Goal: Task Accomplishment & Management: Manage account settings

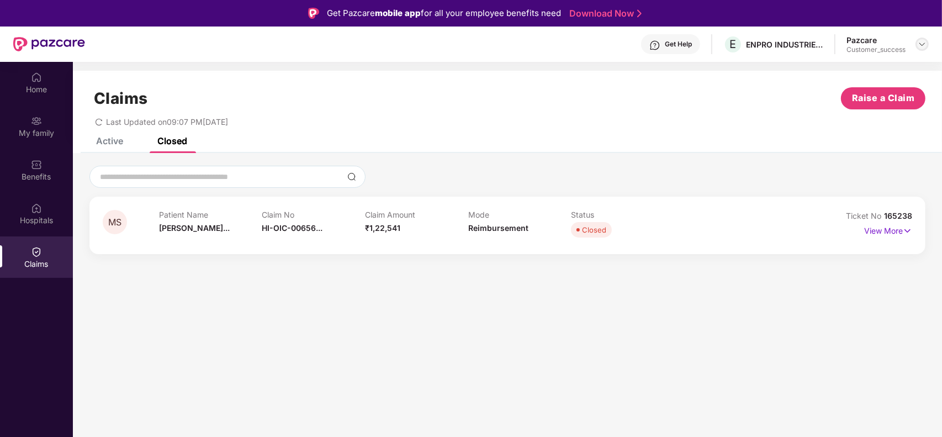
click at [928, 40] on div at bounding box center [922, 44] width 13 height 13
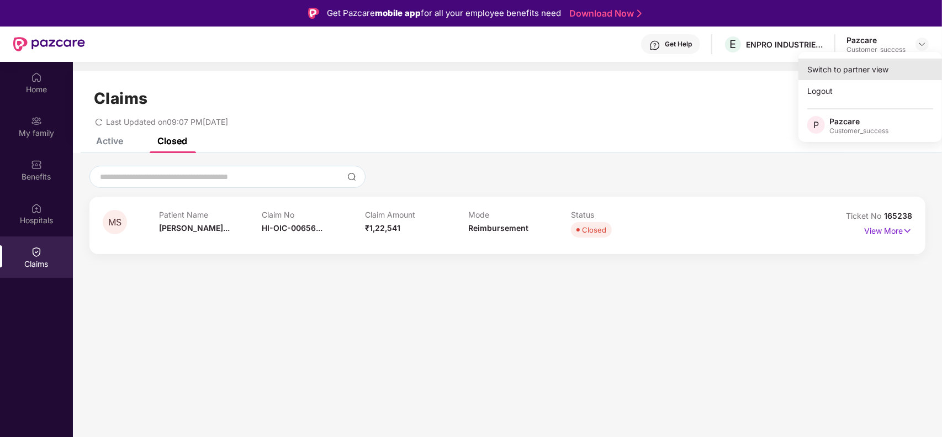
click at [857, 75] on div "Switch to partner view" at bounding box center [871, 70] width 144 height 22
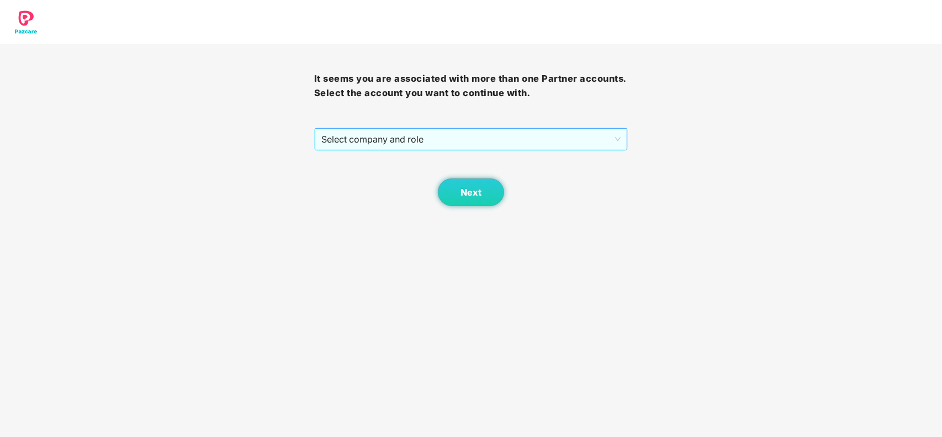
click at [424, 144] on span "Select company and role" at bounding box center [471, 139] width 300 height 21
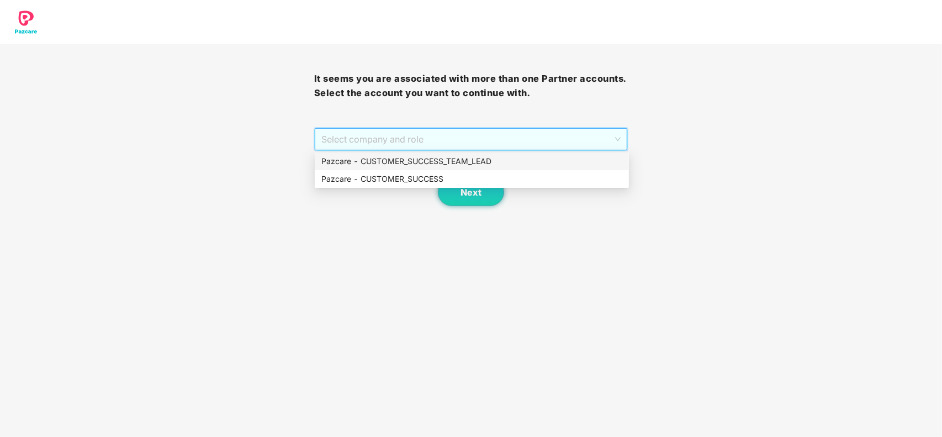
click at [421, 166] on div "Pazcare - CUSTOMER_SUCCESS_TEAM_LEAD" at bounding box center [471, 161] width 301 height 12
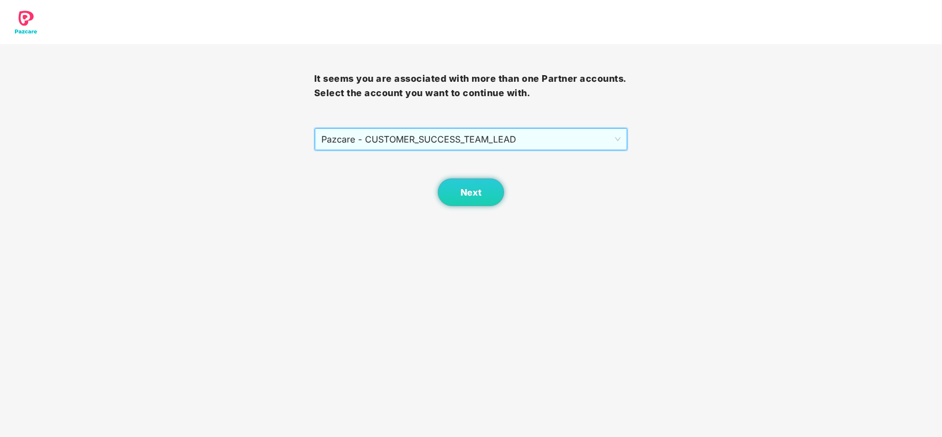
click at [429, 130] on span "Pazcare - CUSTOMER_SUCCESS_TEAM_LEAD" at bounding box center [471, 139] width 300 height 21
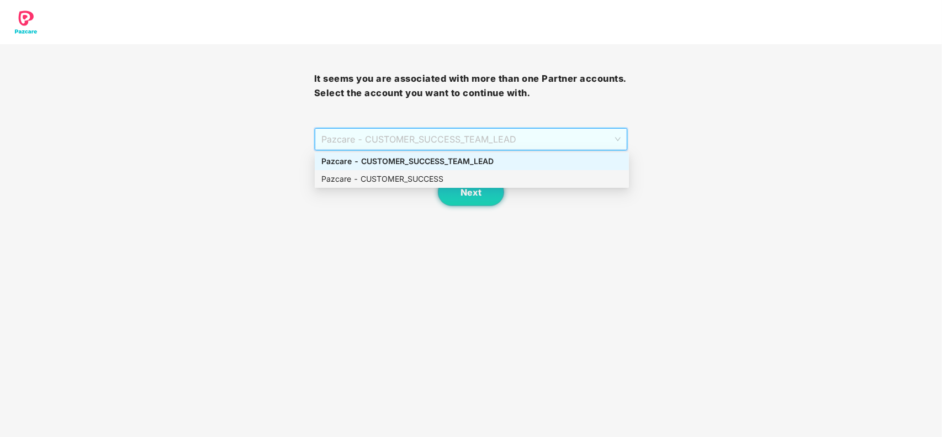
click at [410, 172] on div "Pazcare - CUSTOMER_SUCCESS" at bounding box center [472, 179] width 314 height 18
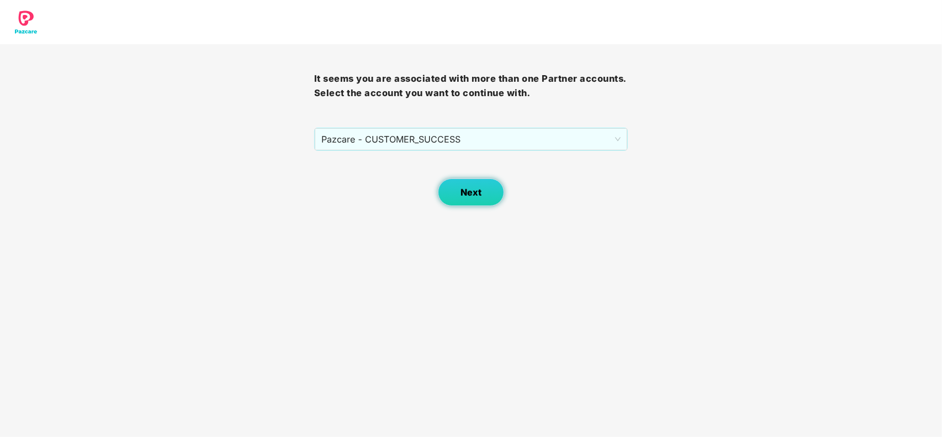
click at [460, 188] on button "Next" at bounding box center [471, 192] width 66 height 28
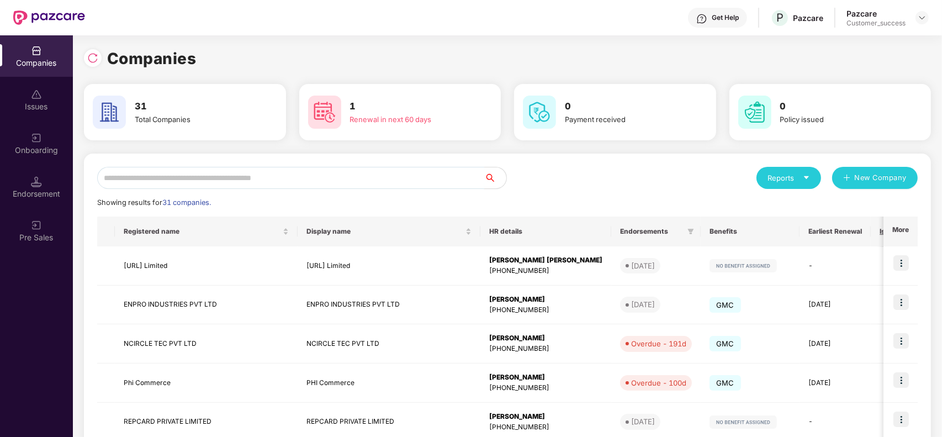
click at [283, 172] on input "text" at bounding box center [290, 178] width 387 height 22
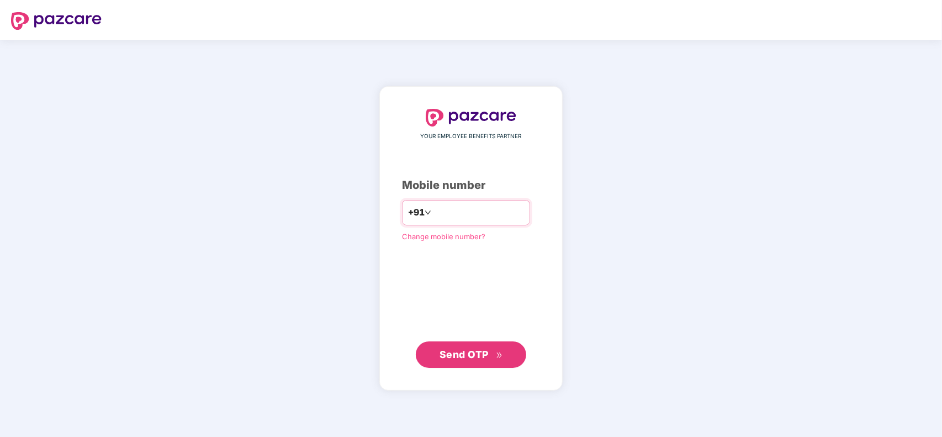
click at [455, 219] on input "number" at bounding box center [479, 213] width 91 height 18
type input "**********"
click at [475, 349] on span "Send OTP" at bounding box center [464, 354] width 49 height 12
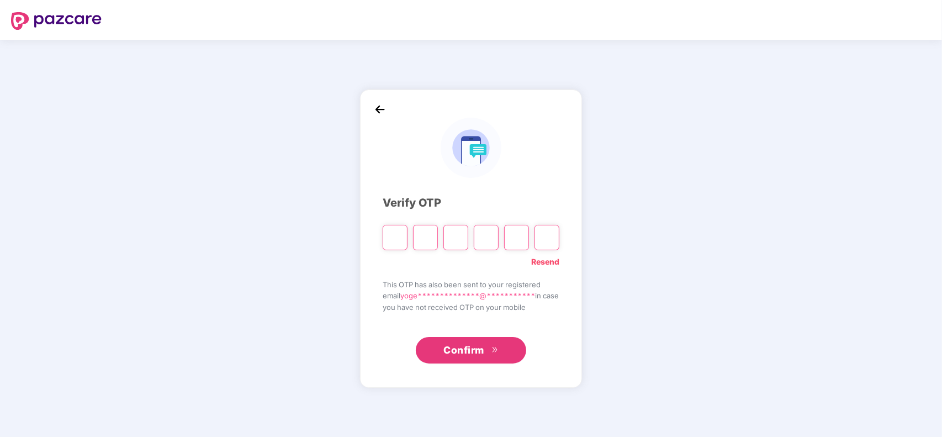
type input "*"
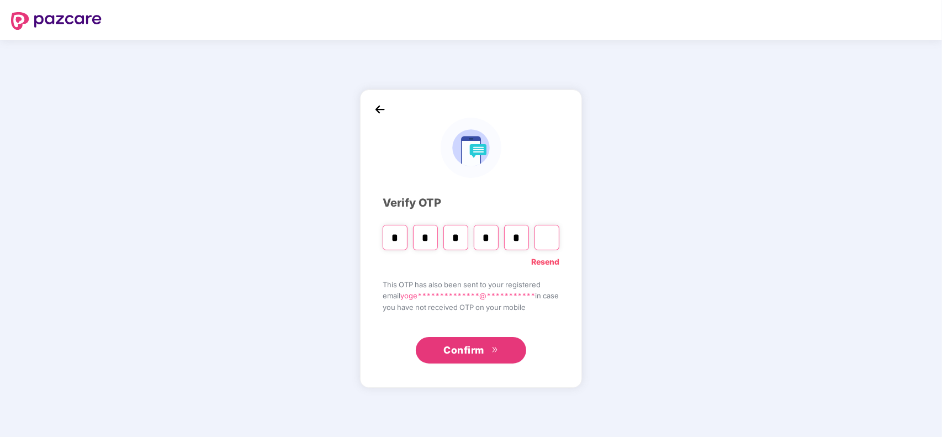
type input "*"
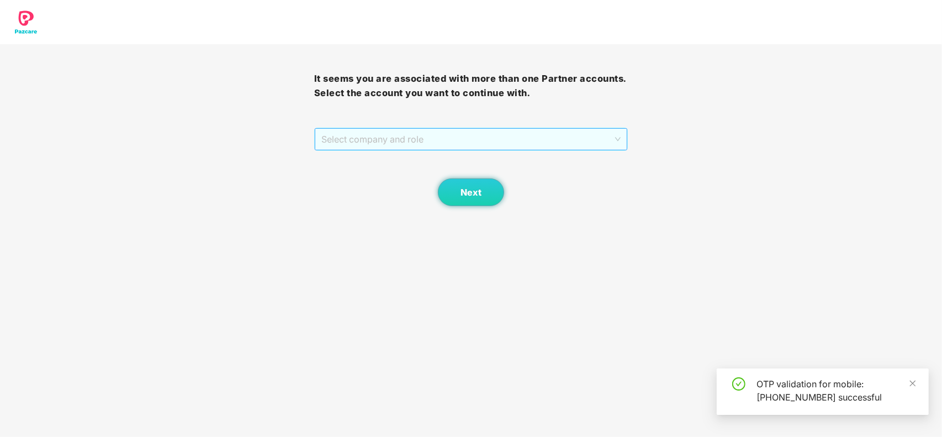
click at [446, 146] on span "Select company and role" at bounding box center [471, 139] width 300 height 21
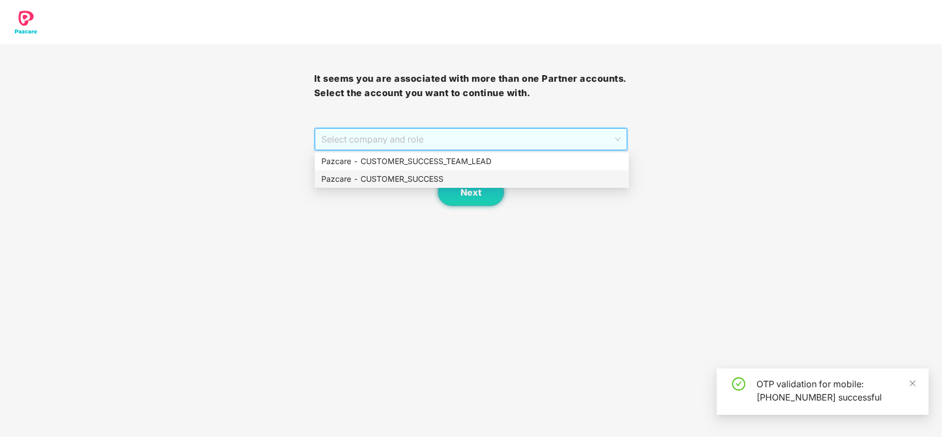
click at [420, 177] on div "Pazcare - CUSTOMER_SUCCESS" at bounding box center [471, 179] width 301 height 12
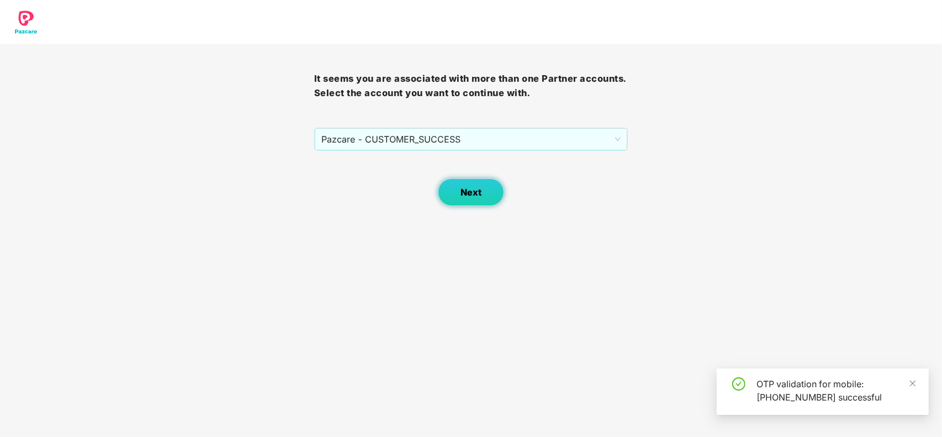
click at [467, 188] on span "Next" at bounding box center [471, 192] width 21 height 10
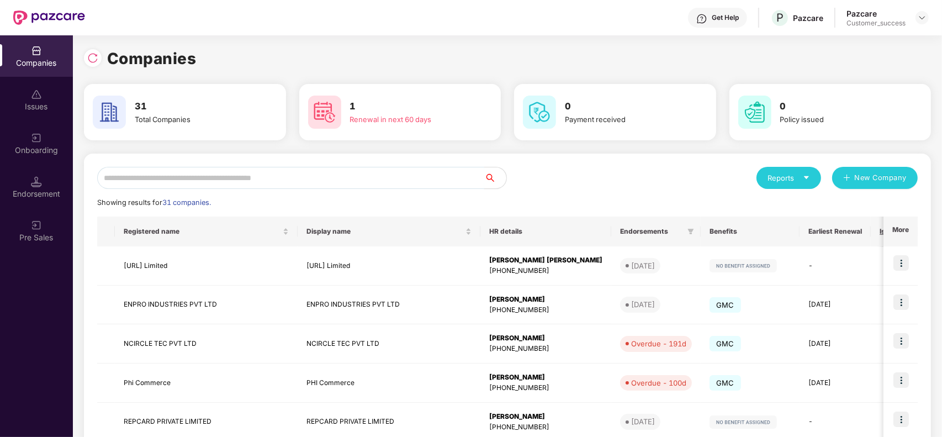
click at [363, 180] on input "text" at bounding box center [290, 178] width 387 height 22
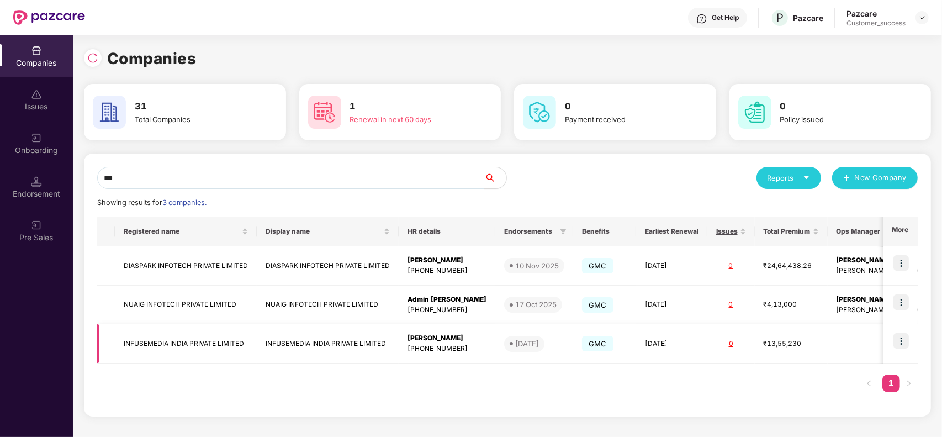
type input "***"
click at [896, 344] on img at bounding box center [901, 340] width 15 height 15
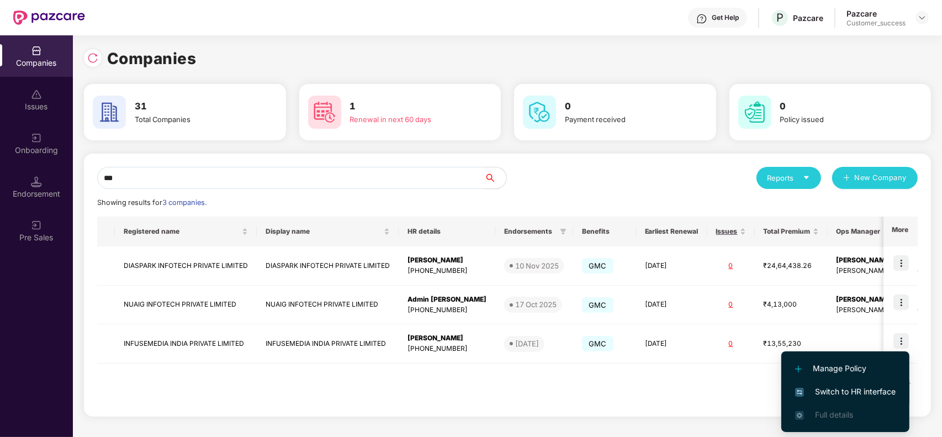
click at [831, 389] on span "Switch to HR interface" at bounding box center [845, 392] width 101 height 12
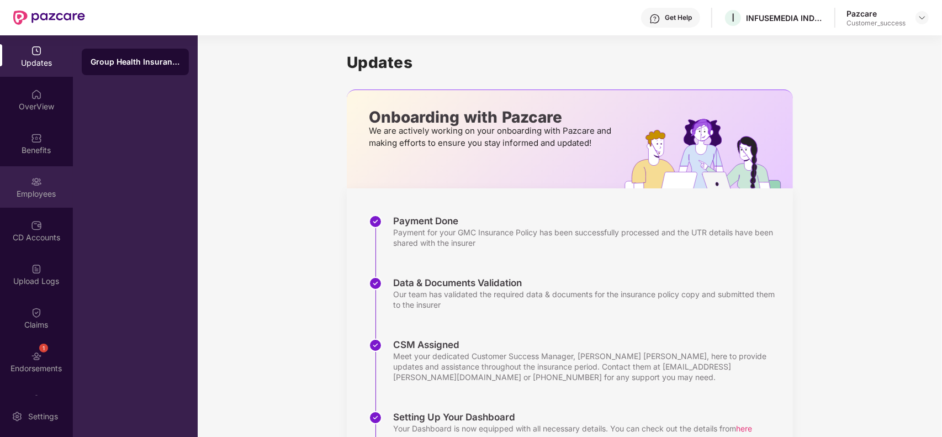
click at [46, 193] on div "Employees" at bounding box center [36, 193] width 73 height 11
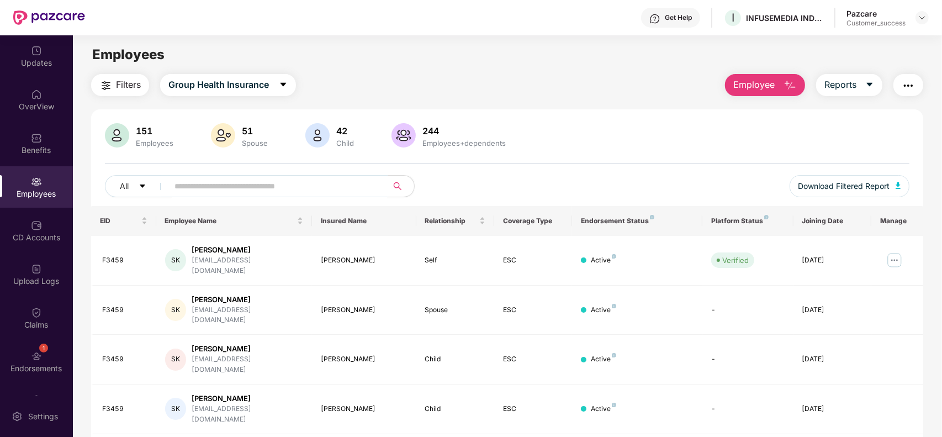
click at [203, 186] on input "text" at bounding box center [274, 186] width 198 height 17
click at [260, 189] on input "text" at bounding box center [274, 186] width 198 height 17
paste input "*****"
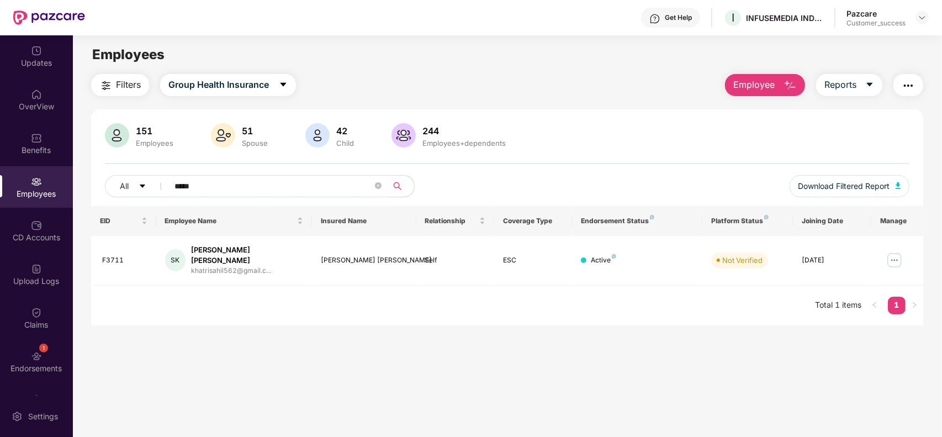
type input "*****"
click at [896, 257] on img at bounding box center [895, 260] width 18 height 18
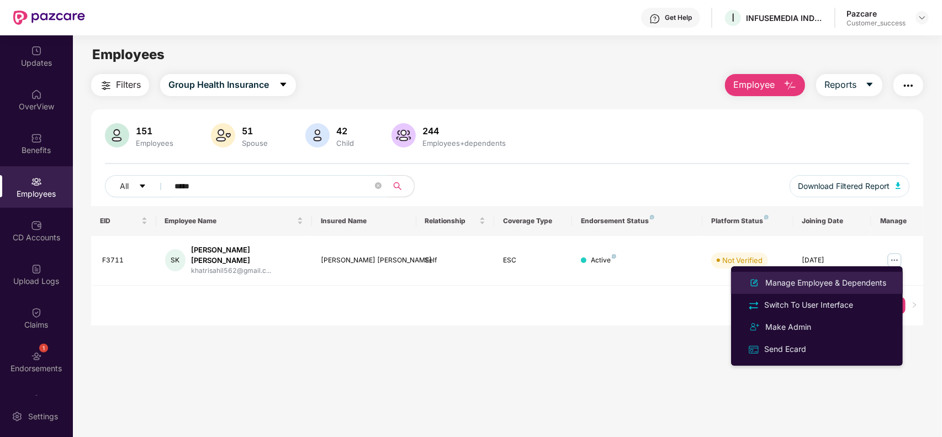
click at [805, 285] on div "Manage Employee & Dependents" at bounding box center [825, 283] width 125 height 12
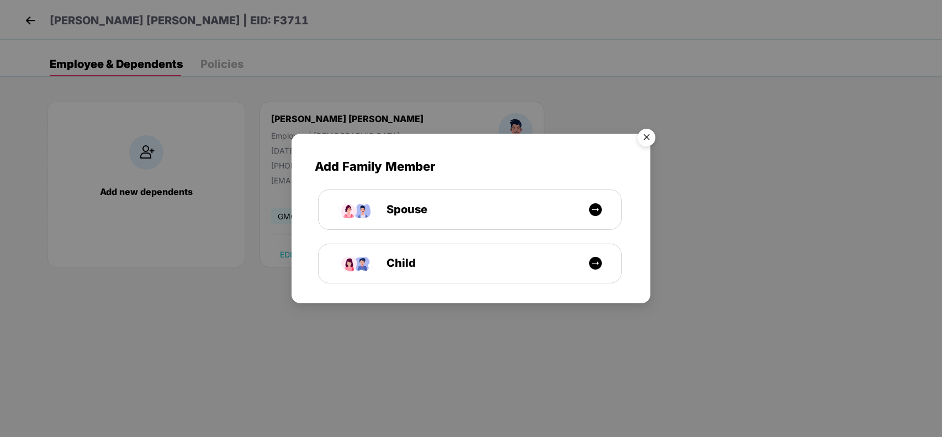
click at [647, 133] on img "Close" at bounding box center [646, 139] width 31 height 31
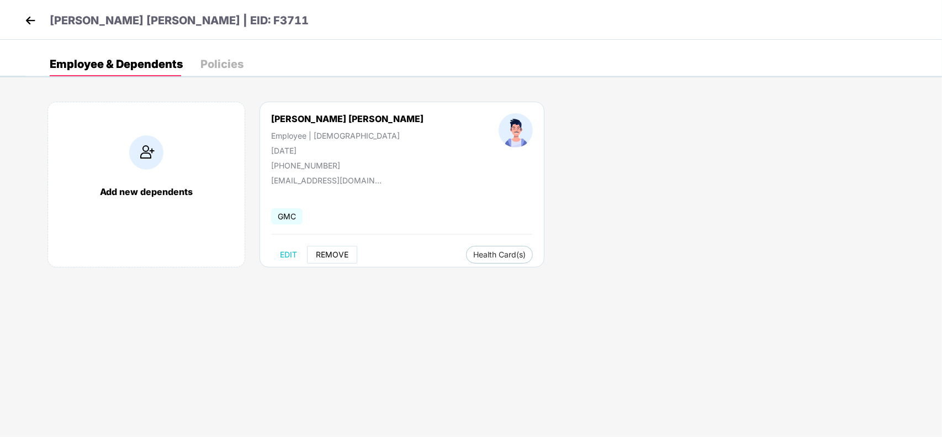
click at [338, 256] on span "REMOVE" at bounding box center [332, 254] width 33 height 9
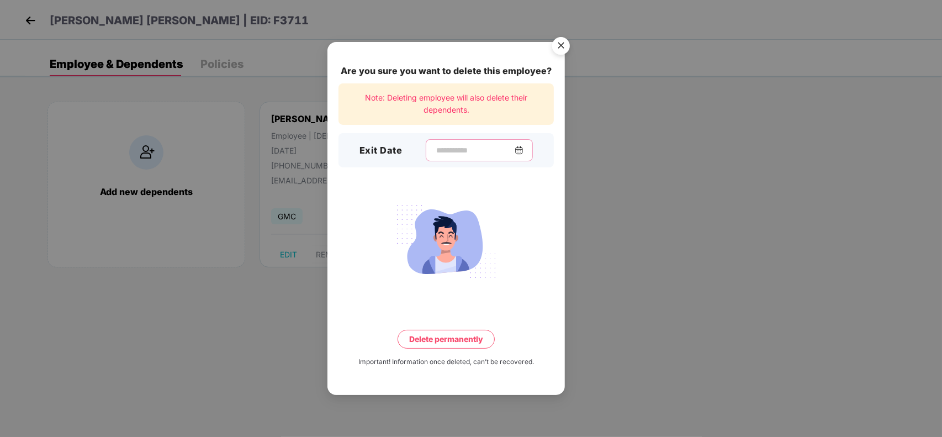
click at [462, 150] on input at bounding box center [475, 151] width 80 height 12
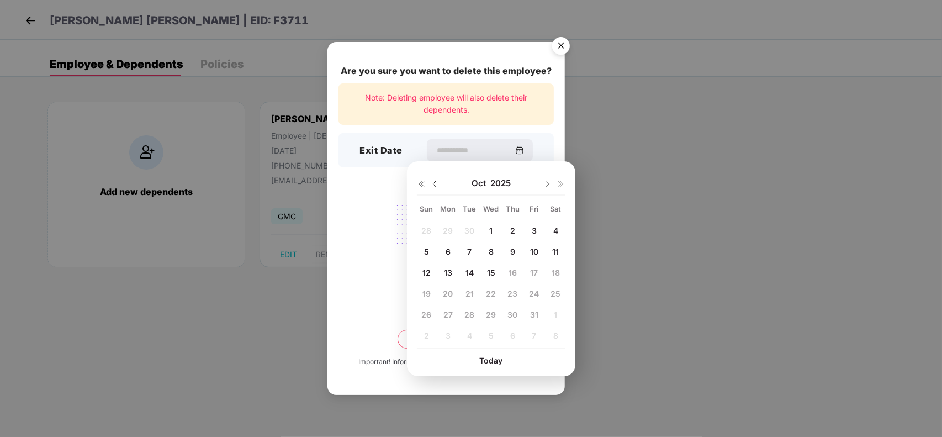
click at [534, 231] on span "3" at bounding box center [534, 230] width 5 height 9
type input "**********"
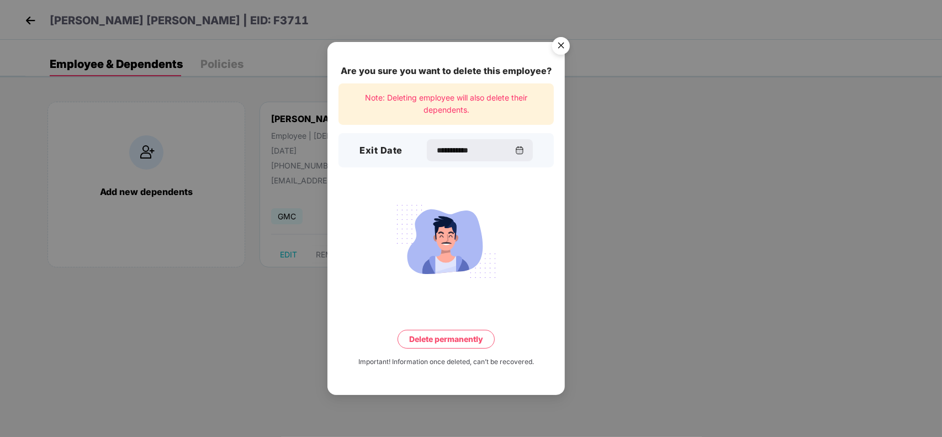
click at [441, 331] on button "Delete permanently" at bounding box center [446, 339] width 97 height 19
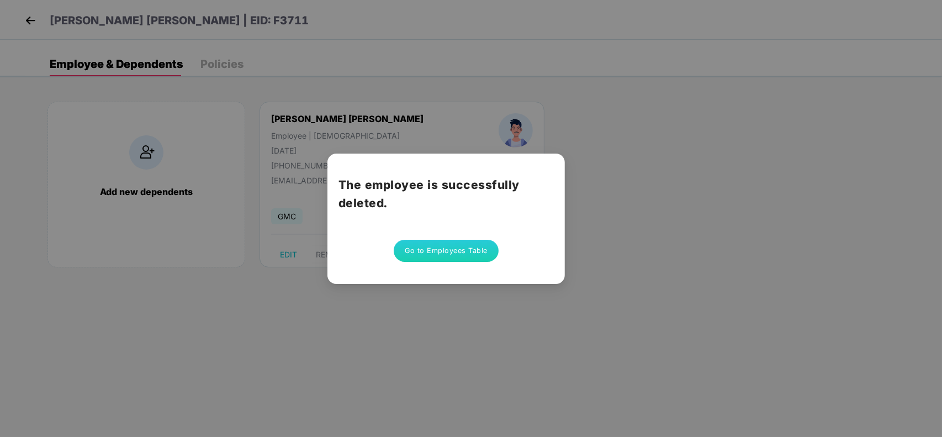
click at [446, 253] on button "Go to Employees Table" at bounding box center [446, 251] width 105 height 22
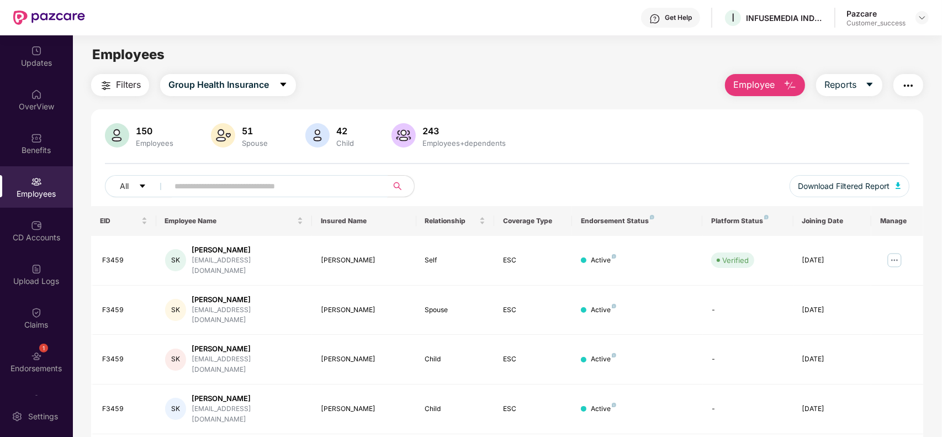
click at [281, 188] on input "text" at bounding box center [274, 186] width 198 height 17
paste input "*****"
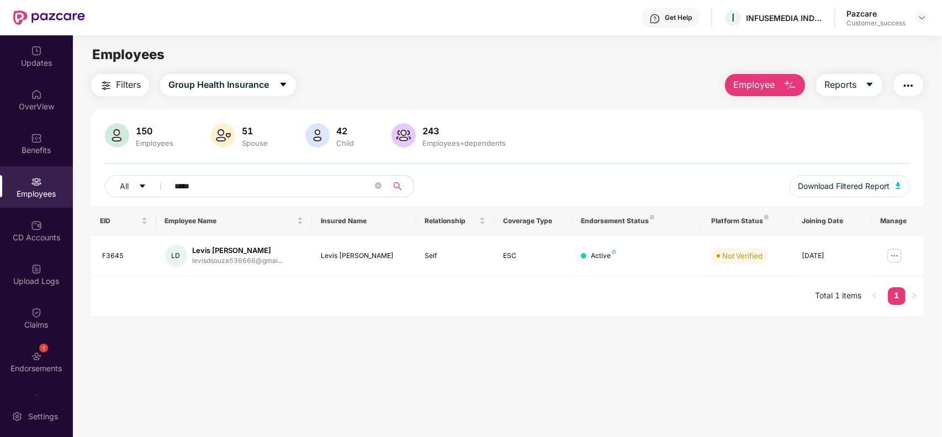
type input "*****"
click at [893, 257] on img at bounding box center [895, 256] width 18 height 18
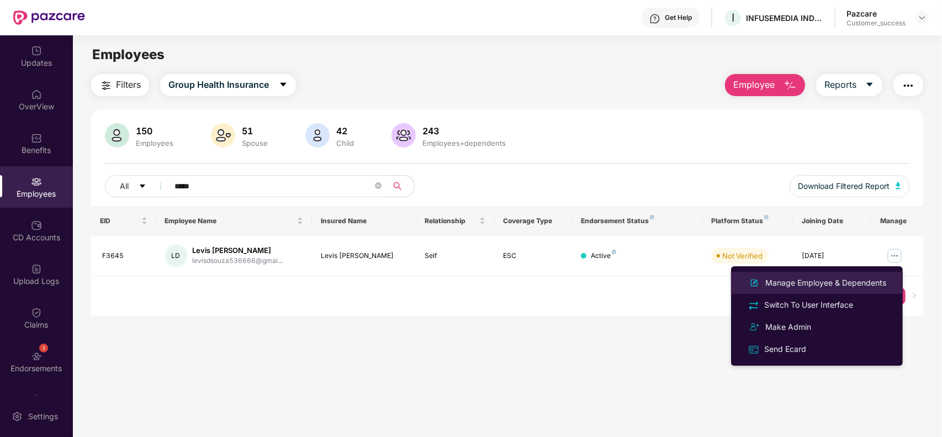
click at [801, 288] on div "Manage Employee & Dependents" at bounding box center [825, 283] width 125 height 12
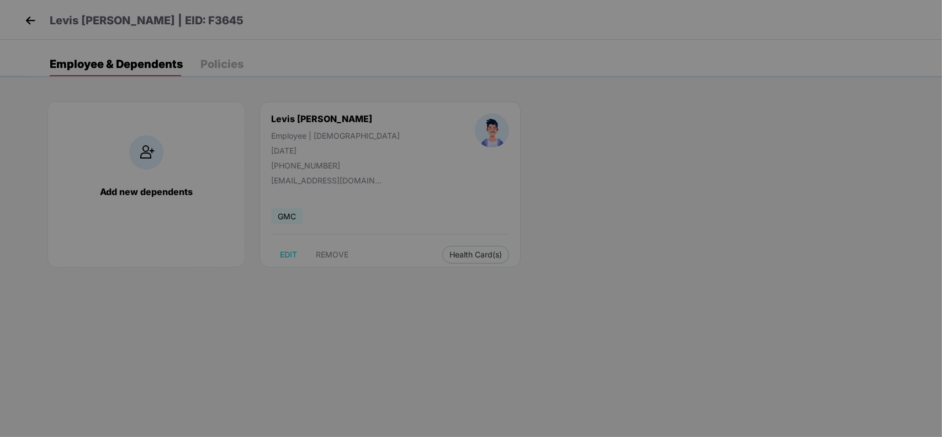
click at [423, 197] on body "Levis [PERSON_NAME] | EID: F3645 Employee & Dependents Policies Add new depende…" at bounding box center [471, 218] width 942 height 437
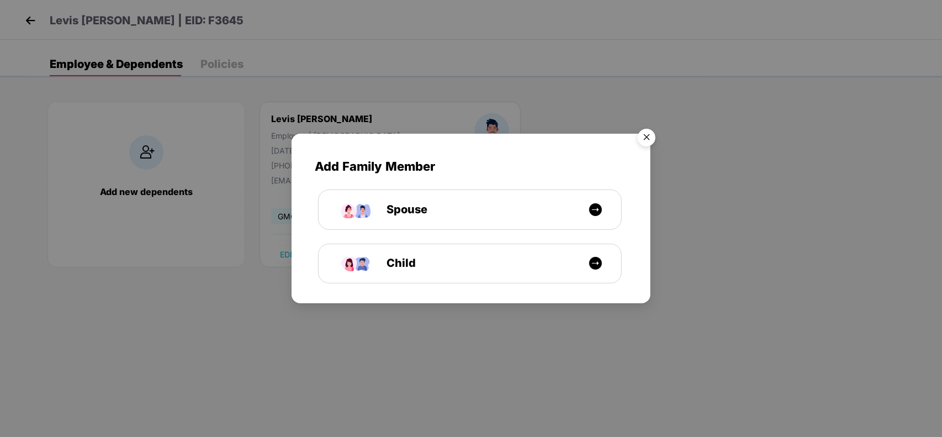
click at [648, 136] on img "Close" at bounding box center [646, 139] width 31 height 31
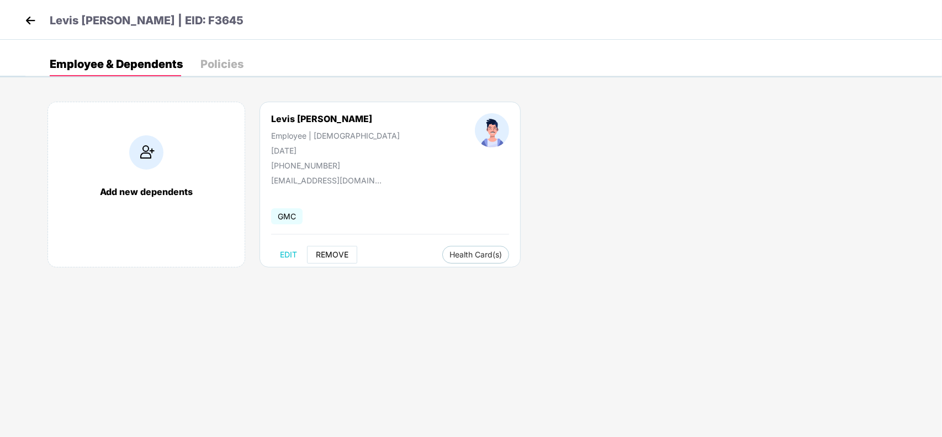
click at [335, 251] on span "REMOVE" at bounding box center [332, 254] width 33 height 9
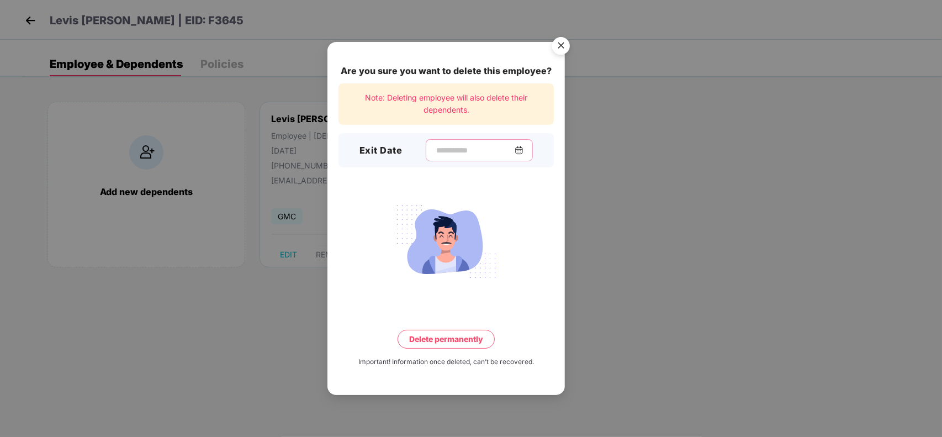
click at [464, 155] on input at bounding box center [475, 151] width 80 height 12
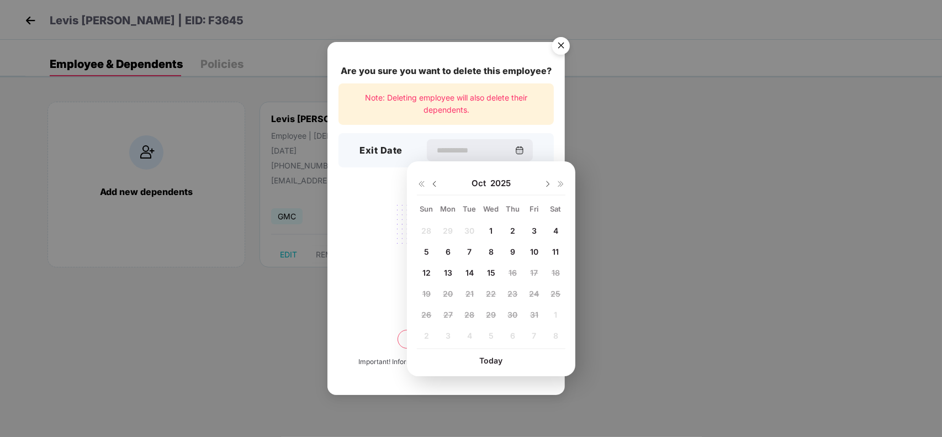
click at [432, 185] on img at bounding box center [434, 183] width 9 height 9
click at [471, 314] on span "30" at bounding box center [470, 314] width 10 height 9
type input "**********"
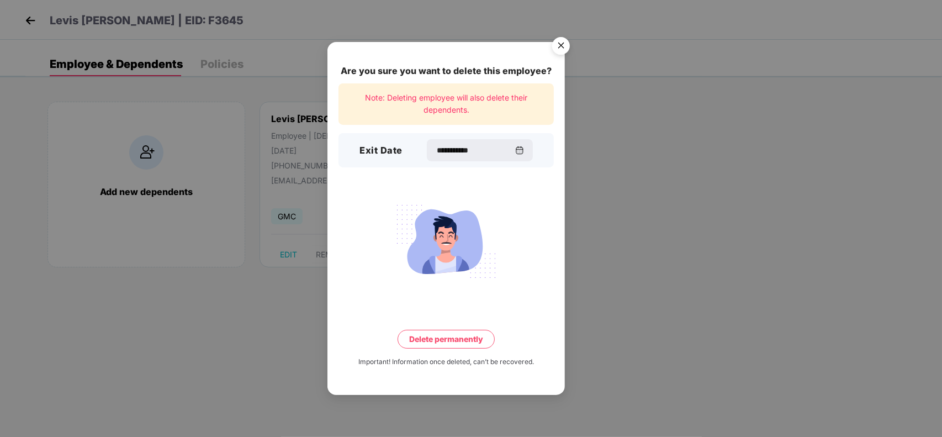
click at [476, 338] on button "Delete permanently" at bounding box center [446, 339] width 97 height 19
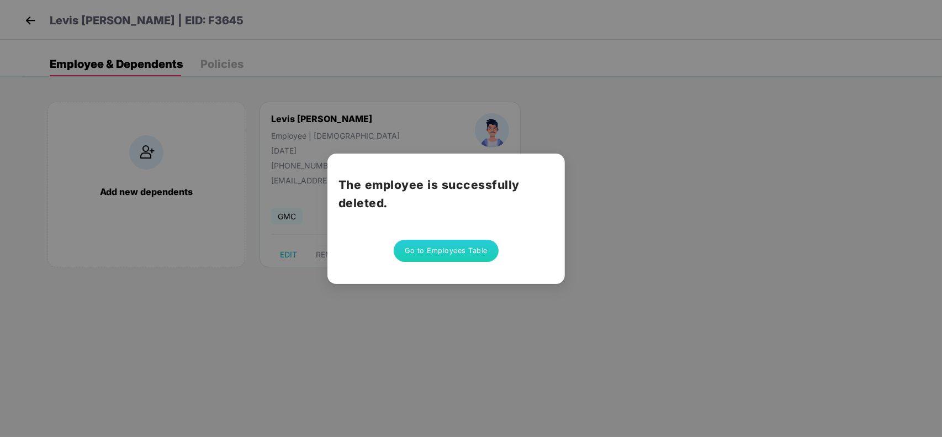
click at [448, 250] on button "Go to Employees Table" at bounding box center [446, 251] width 105 height 22
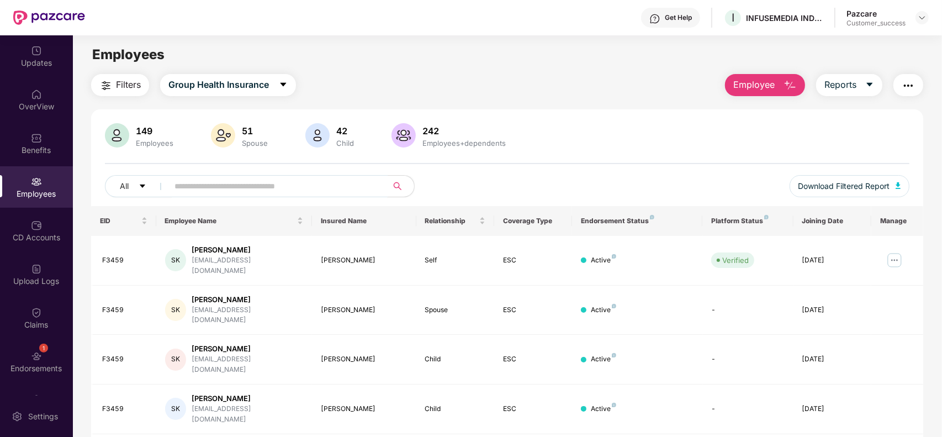
click at [333, 188] on input "text" at bounding box center [274, 186] width 198 height 17
paste input "*****"
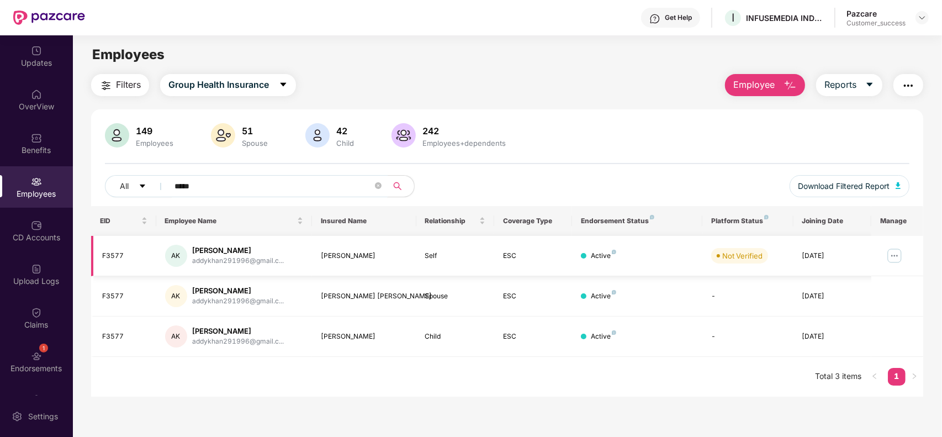
type input "*****"
click at [894, 257] on img at bounding box center [895, 256] width 18 height 18
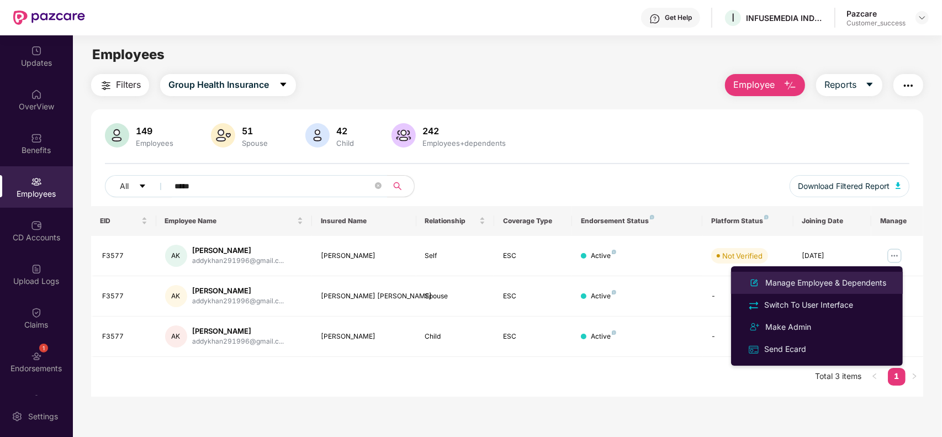
click at [832, 282] on div "Manage Employee & Dependents" at bounding box center [825, 283] width 125 height 12
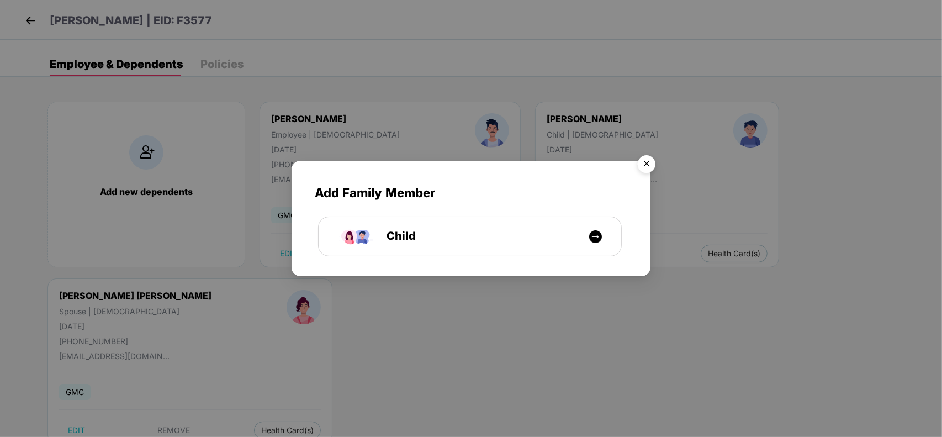
click at [647, 167] on img "Close" at bounding box center [646, 165] width 31 height 31
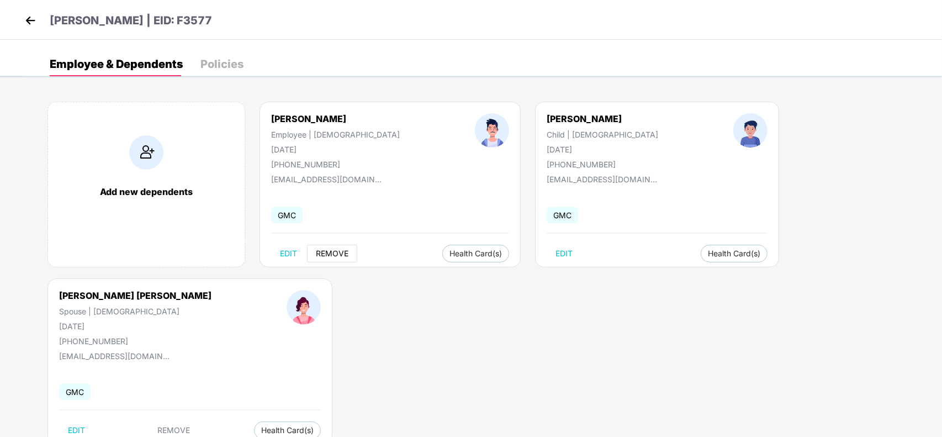
click at [330, 255] on span "REMOVE" at bounding box center [332, 253] width 33 height 9
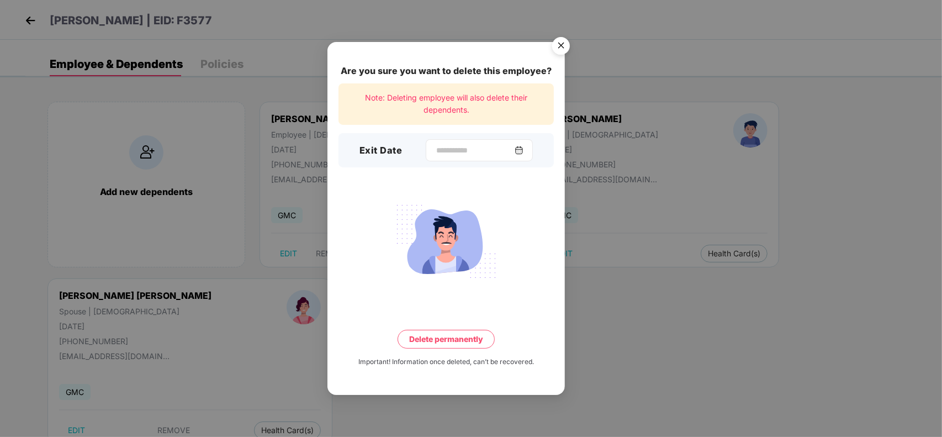
click at [524, 151] on img at bounding box center [519, 150] width 9 height 9
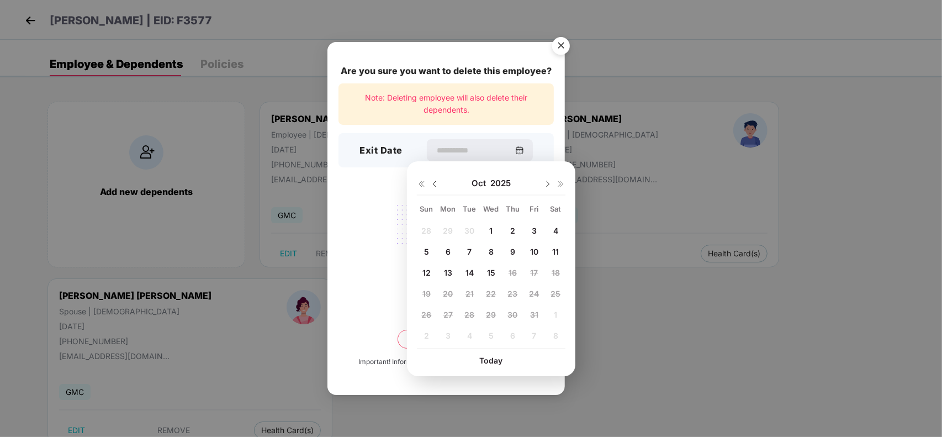
click at [446, 255] on span "6" at bounding box center [448, 251] width 5 height 9
type input "**********"
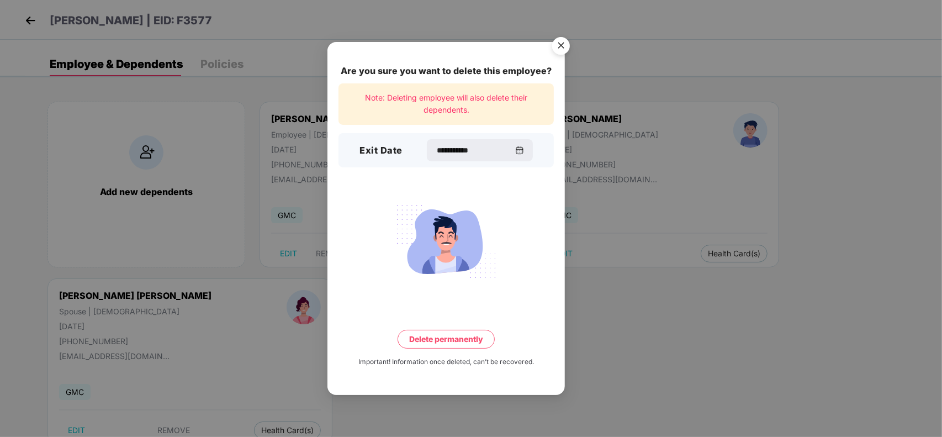
click at [459, 339] on button "Delete permanently" at bounding box center [446, 339] width 97 height 19
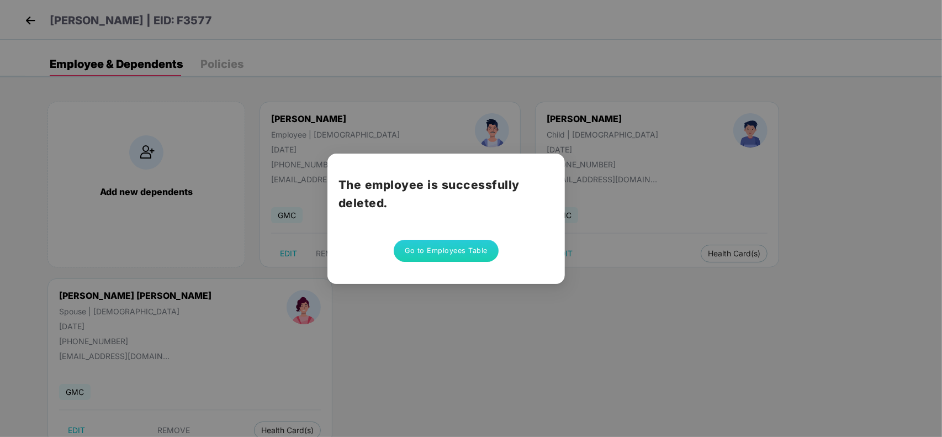
click at [463, 252] on button "Go to Employees Table" at bounding box center [446, 251] width 105 height 22
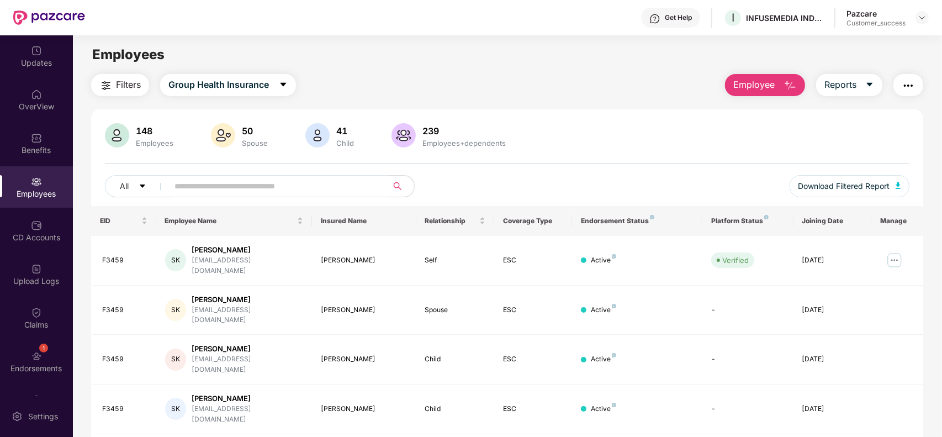
click at [268, 182] on input "text" at bounding box center [274, 186] width 198 height 17
paste input "*****"
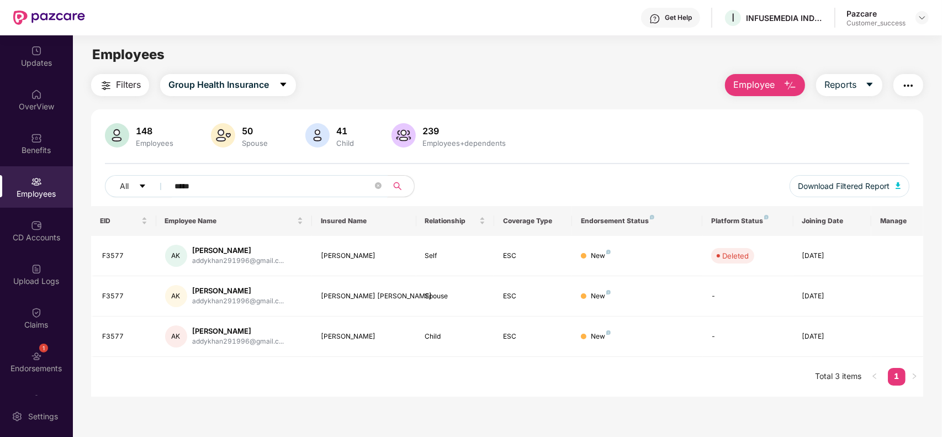
paste input "text"
type input "*****"
click at [895, 255] on img at bounding box center [895, 256] width 18 height 18
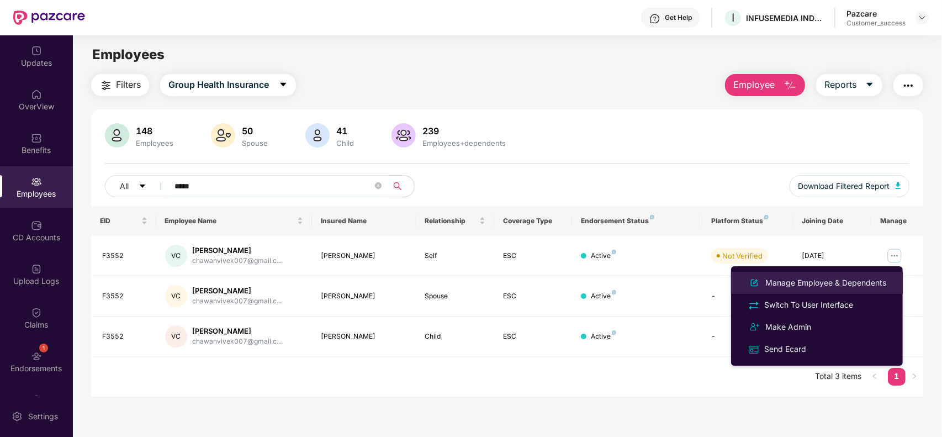
click at [813, 282] on div "Manage Employee & Dependents" at bounding box center [825, 283] width 125 height 12
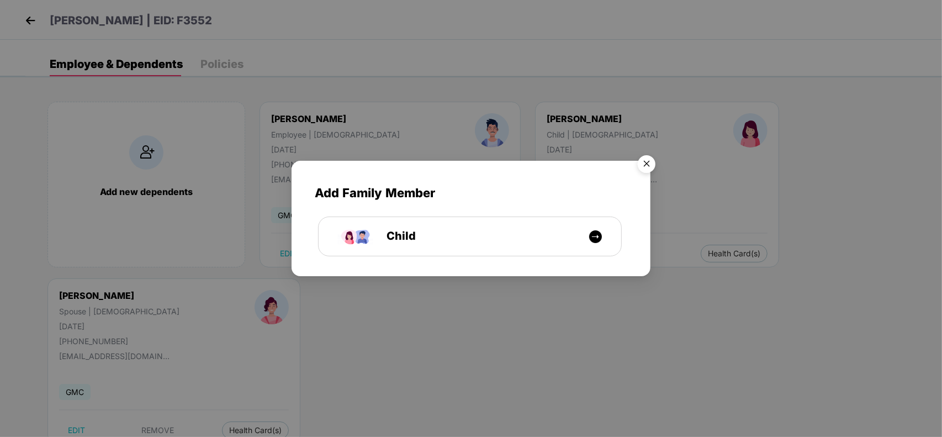
click at [647, 172] on img "Close" at bounding box center [646, 165] width 31 height 31
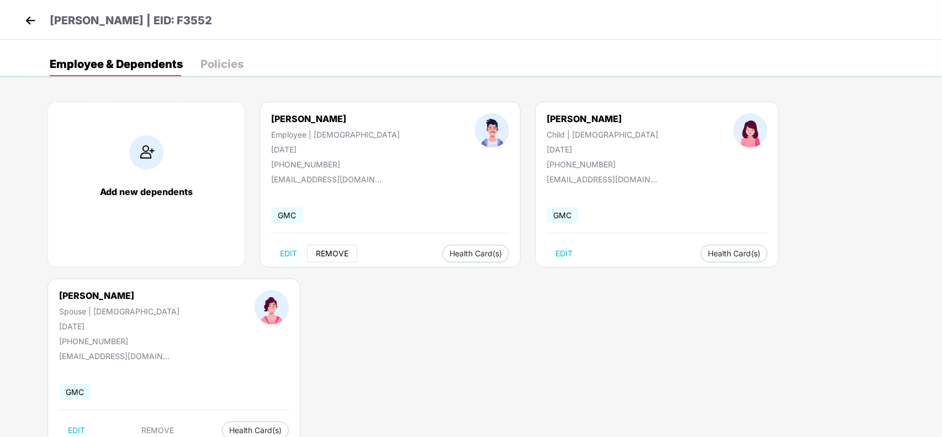
click at [333, 252] on span "REMOVE" at bounding box center [332, 253] width 33 height 9
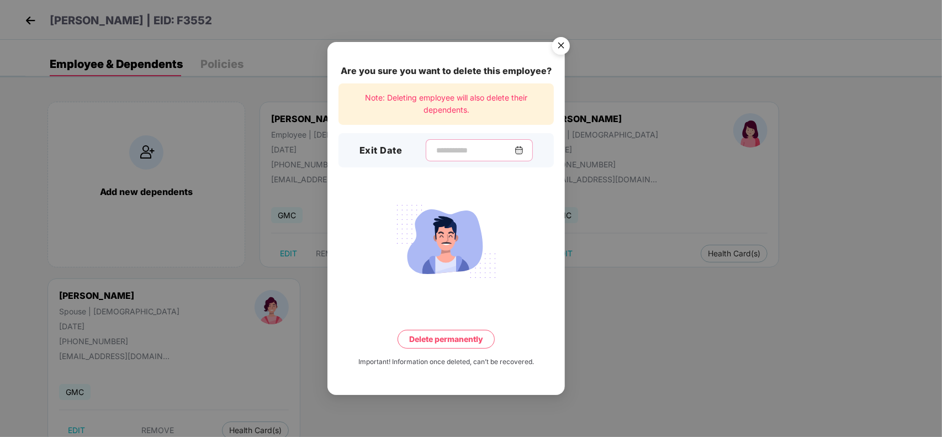
click at [457, 147] on input at bounding box center [475, 151] width 80 height 12
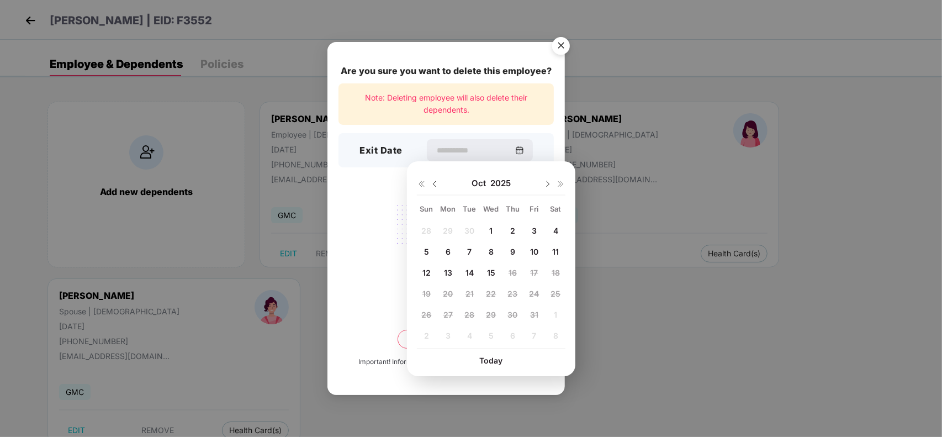
click at [435, 183] on img at bounding box center [434, 183] width 9 height 9
click at [469, 310] on span "30" at bounding box center [470, 314] width 10 height 9
type input "**********"
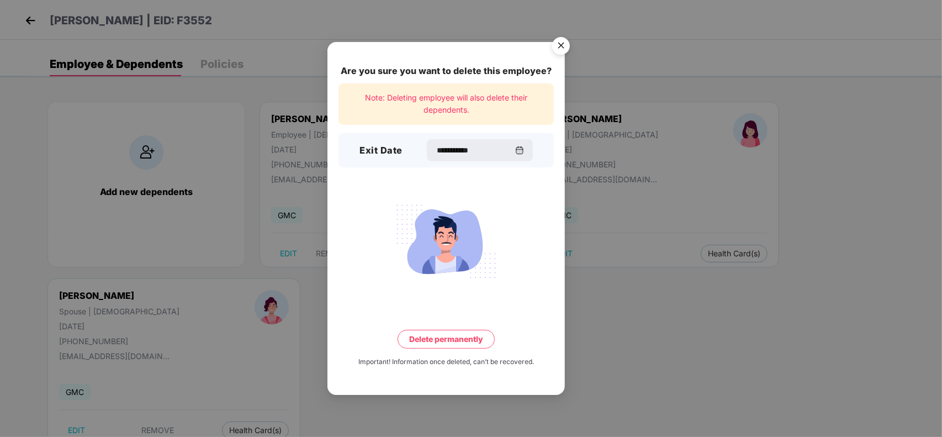
click at [462, 344] on button "Delete permanently" at bounding box center [446, 339] width 97 height 19
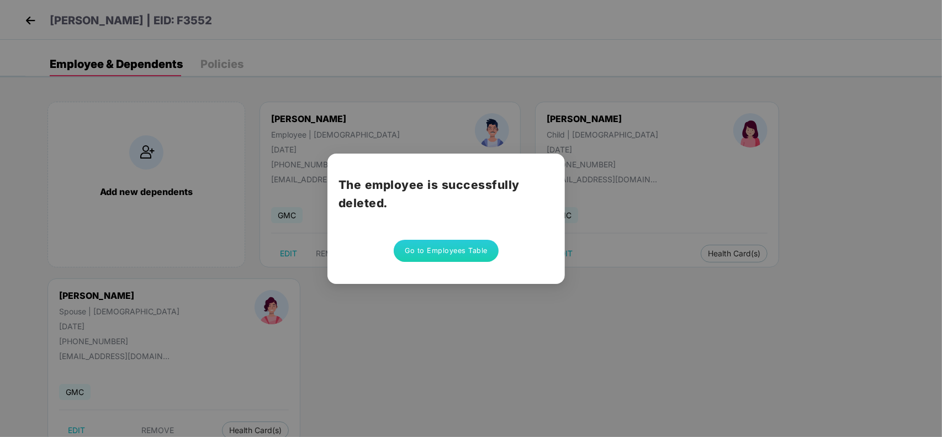
click at [462, 250] on button "Go to Employees Table" at bounding box center [446, 251] width 105 height 22
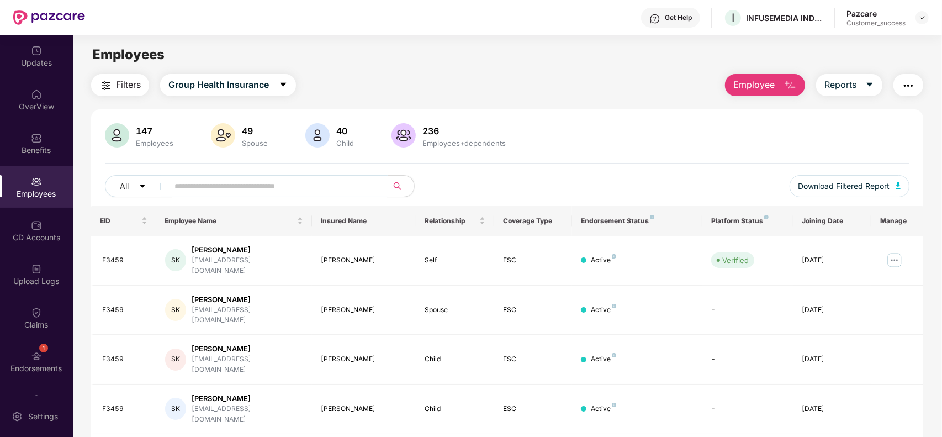
click at [273, 183] on input "text" at bounding box center [274, 186] width 198 height 17
paste input "*****"
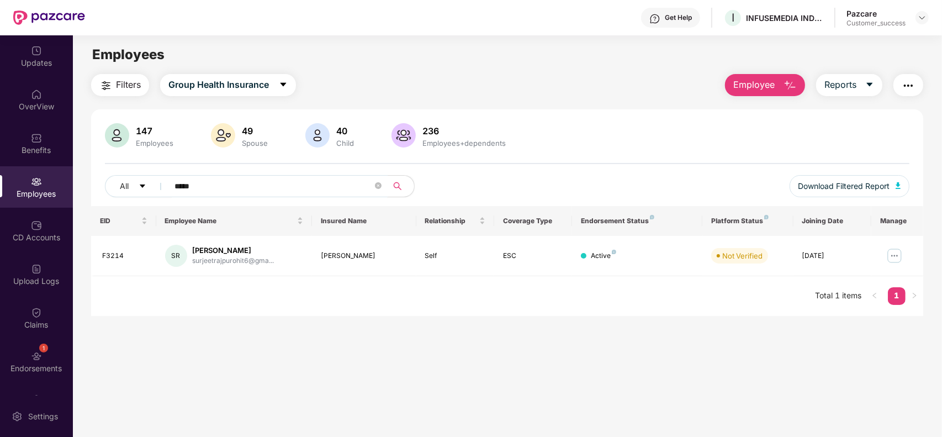
type input "*****"
click at [901, 253] on img at bounding box center [895, 256] width 18 height 18
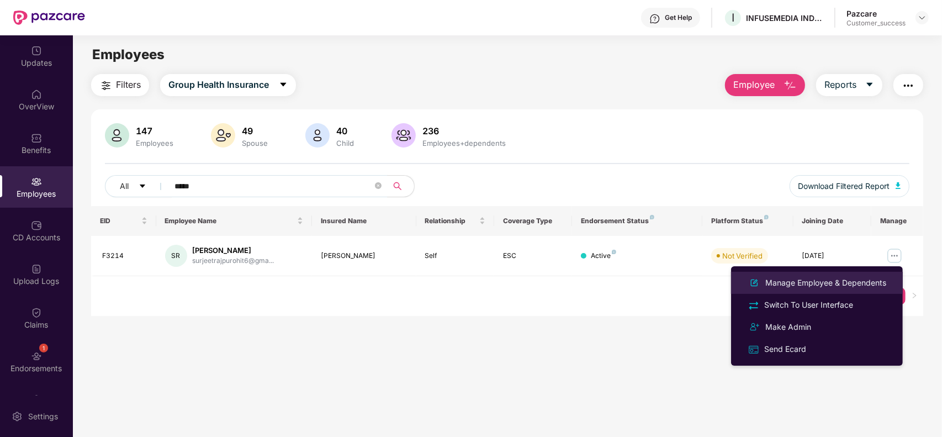
click at [806, 285] on div "Manage Employee & Dependents" at bounding box center [825, 283] width 125 height 12
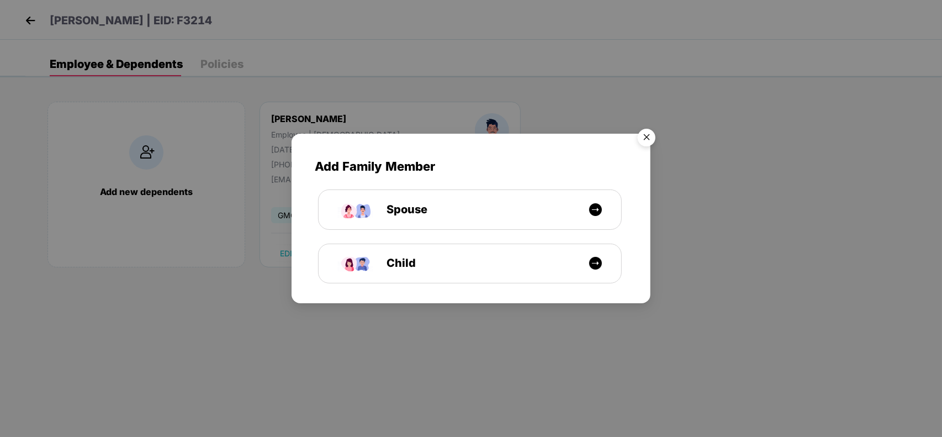
click at [649, 140] on img "Close" at bounding box center [646, 139] width 31 height 31
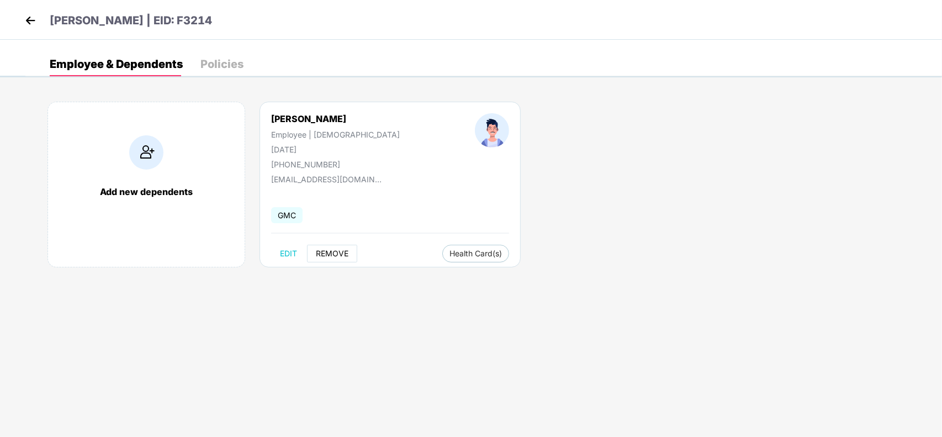
click at [335, 255] on span "REMOVE" at bounding box center [332, 253] width 33 height 9
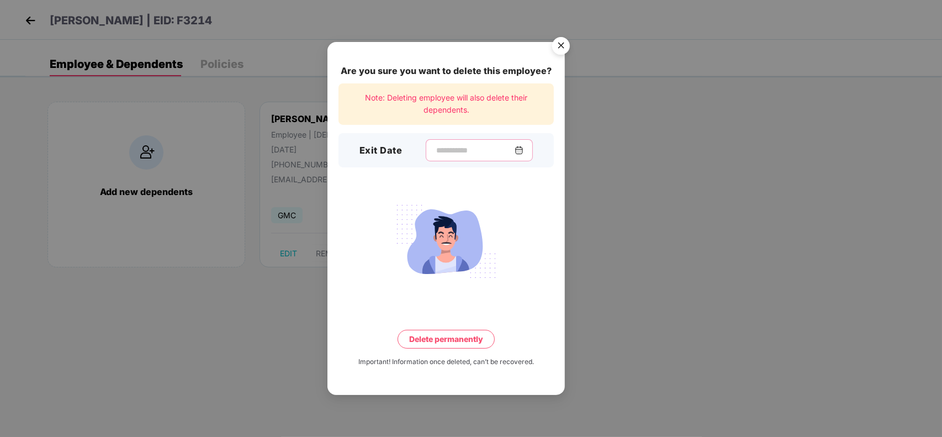
click at [435, 145] on input at bounding box center [475, 151] width 80 height 12
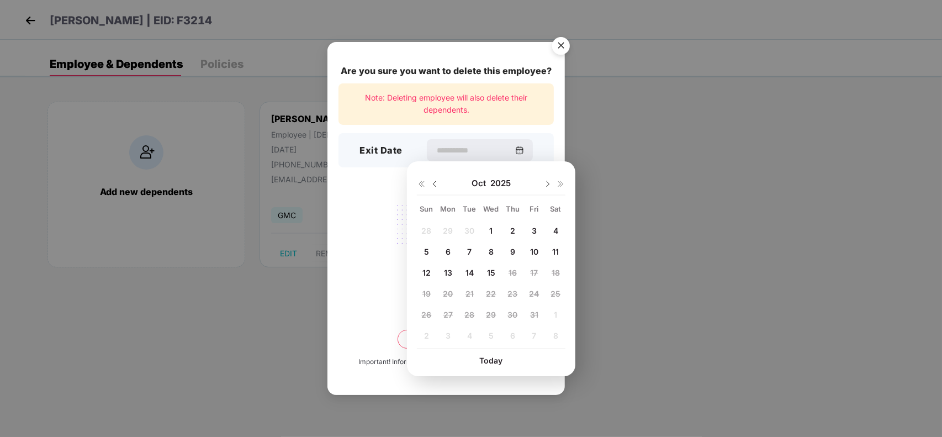
click at [450, 274] on span "13" at bounding box center [448, 272] width 8 height 9
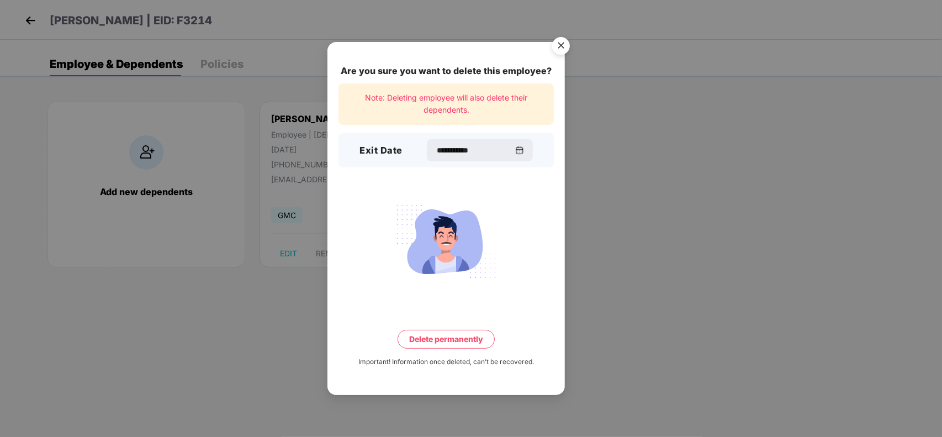
type input "**********"
click at [457, 334] on button "Delete permanently" at bounding box center [446, 339] width 97 height 19
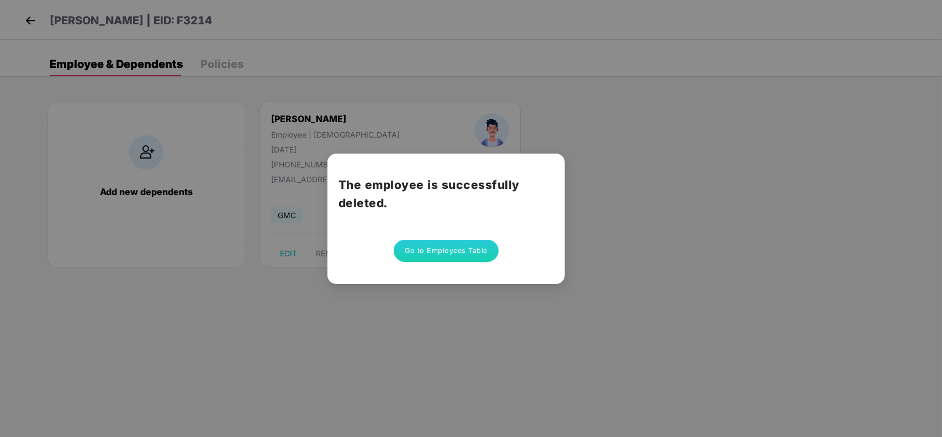
click at [452, 252] on button "Go to Employees Table" at bounding box center [446, 251] width 105 height 22
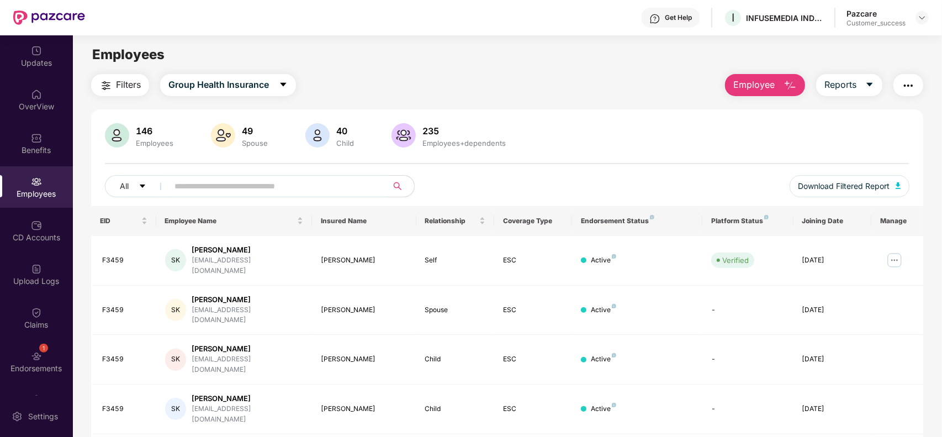
click at [301, 183] on input "text" at bounding box center [274, 186] width 198 height 17
paste input "*****"
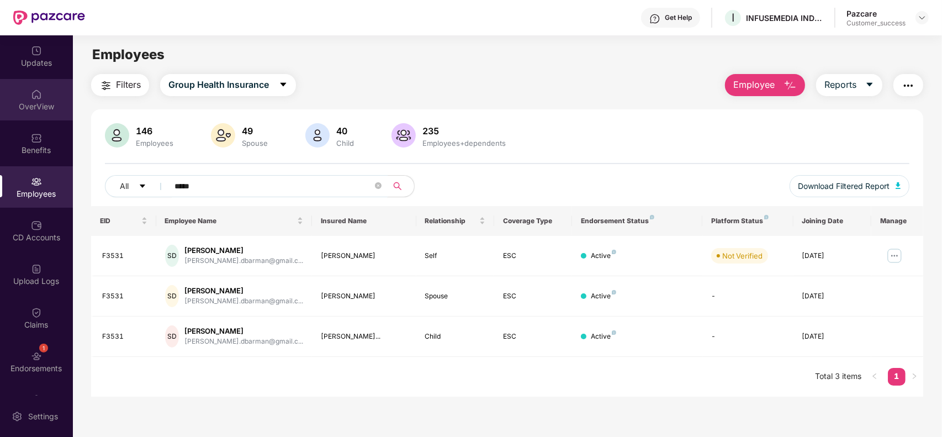
type input "*****"
click at [37, 105] on div "OverView" at bounding box center [36, 106] width 73 height 11
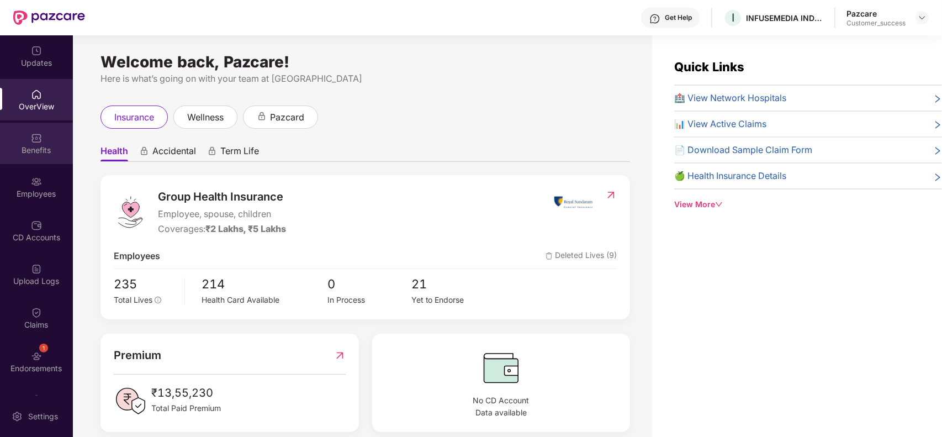
click at [40, 138] on div "Benefits" at bounding box center [36, 143] width 73 height 41
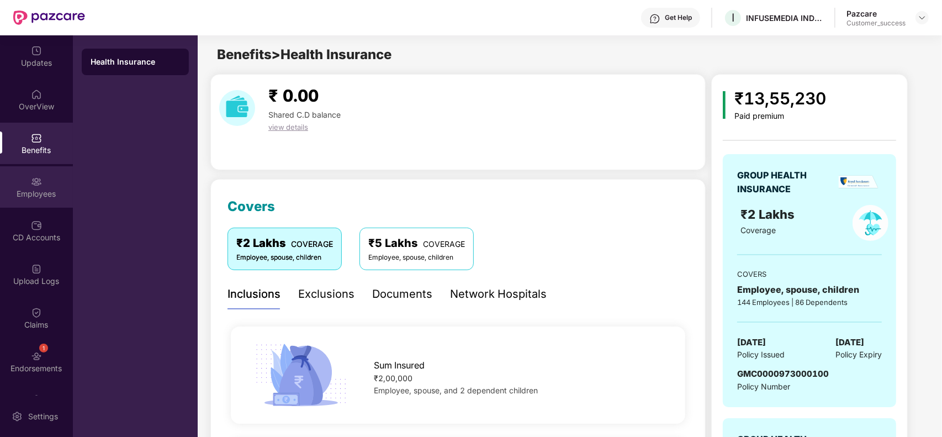
click at [42, 198] on div "Employees" at bounding box center [36, 193] width 73 height 11
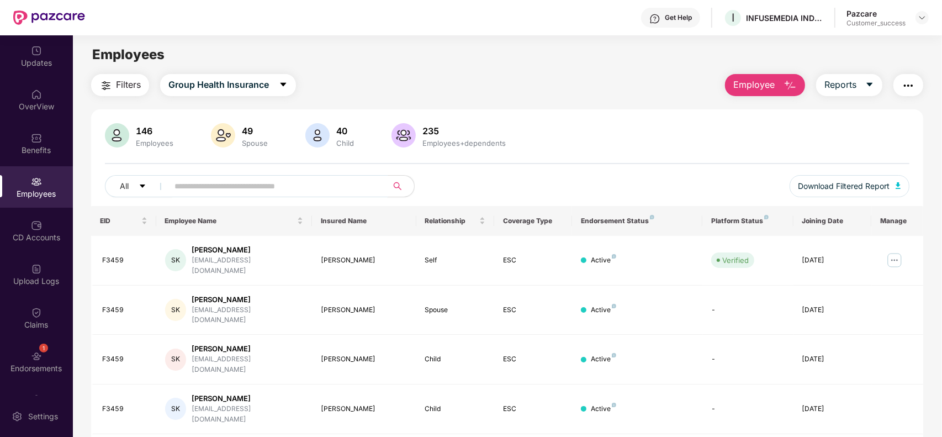
click at [263, 189] on input "text" at bounding box center [274, 186] width 198 height 17
paste input "*****"
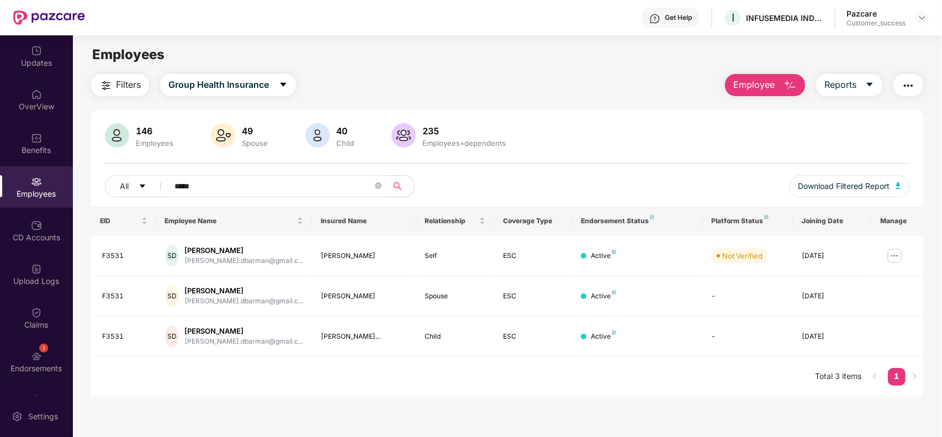
paste input "text"
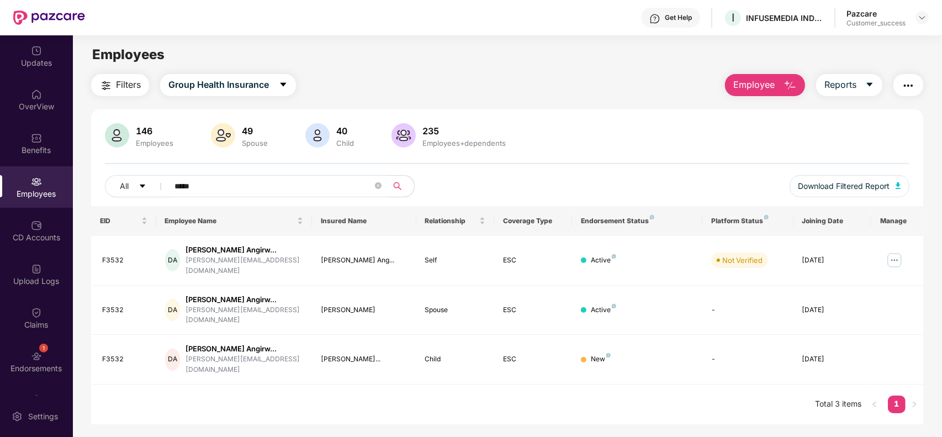
paste input "text"
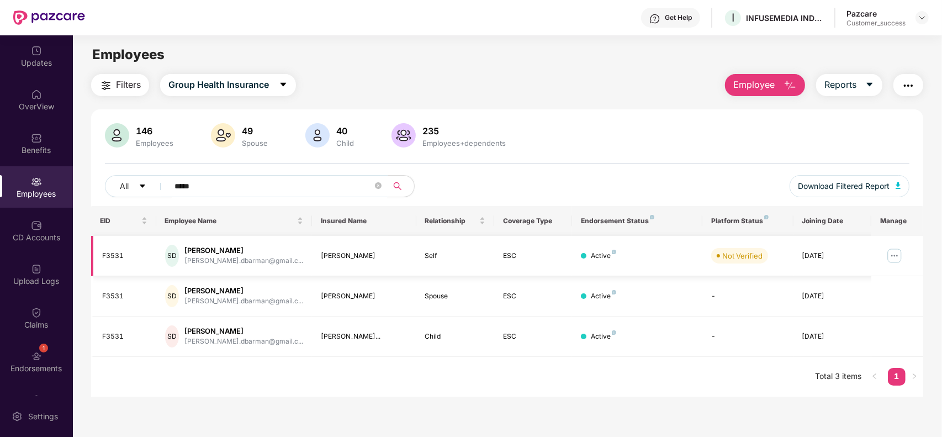
type input "*****"
click at [898, 260] on img at bounding box center [895, 256] width 18 height 18
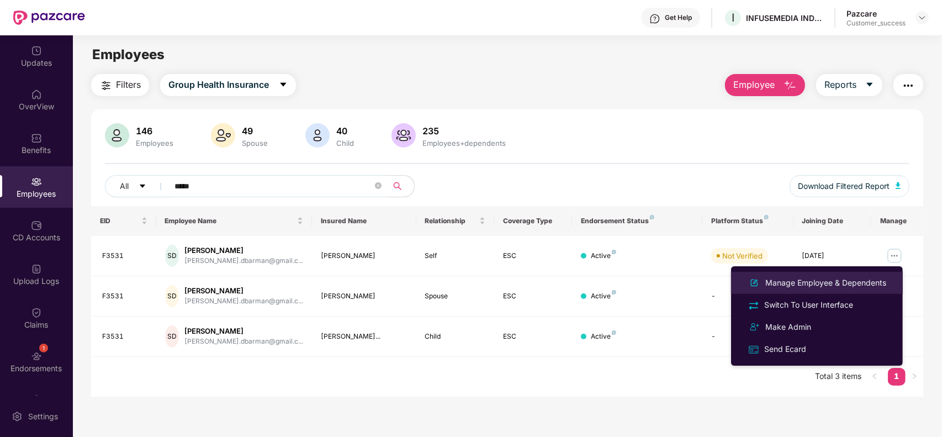
click at [799, 287] on div "Manage Employee & Dependents" at bounding box center [825, 283] width 125 height 12
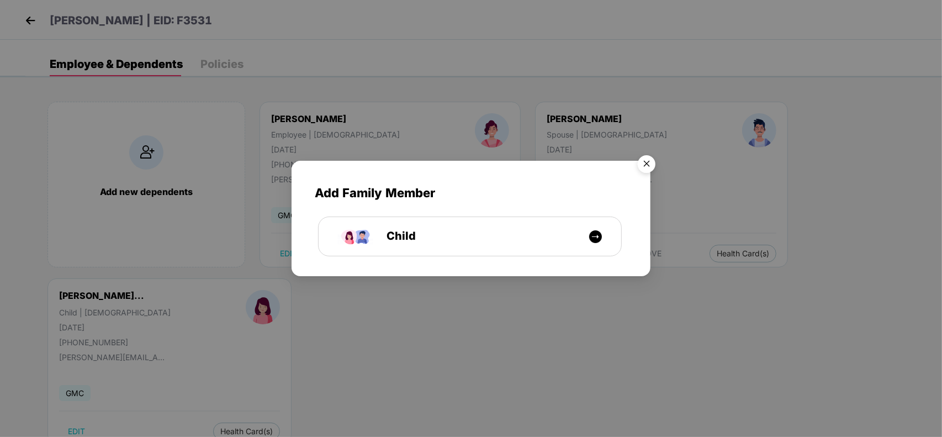
click at [647, 159] on img "Close" at bounding box center [646, 165] width 31 height 31
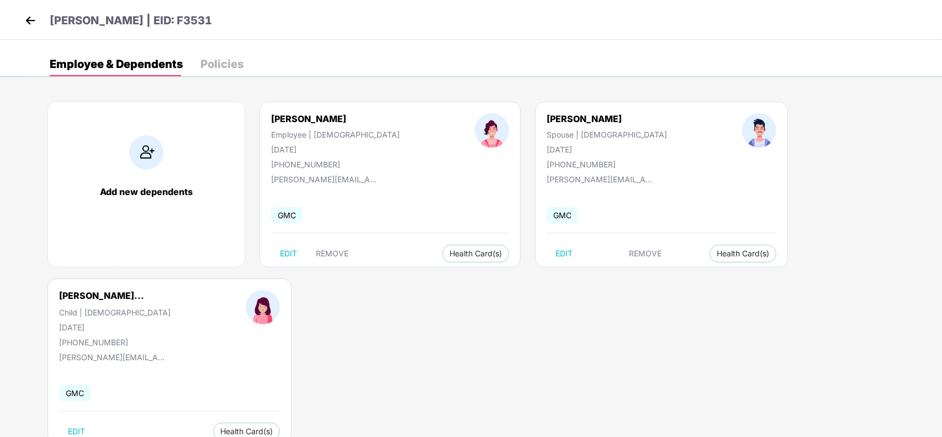
click at [827, 274] on div "Add new dependents [PERSON_NAME] Employee | [DEMOGRAPHIC_DATA] [DATE] [PHONE_NU…" at bounding box center [483, 278] width 917 height 387
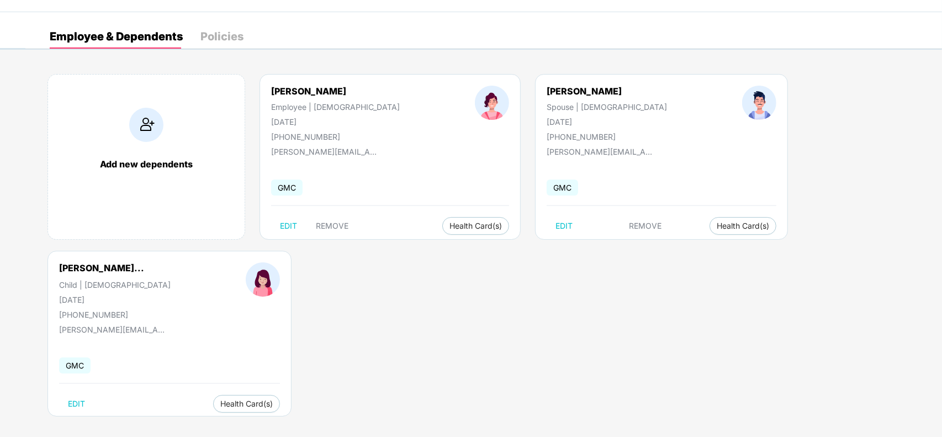
scroll to position [34, 0]
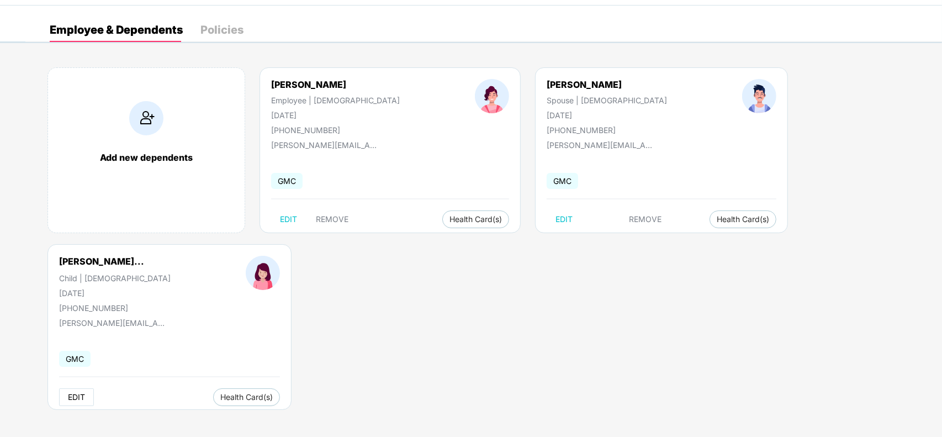
click at [77, 400] on span "EDIT" at bounding box center [76, 397] width 17 height 9
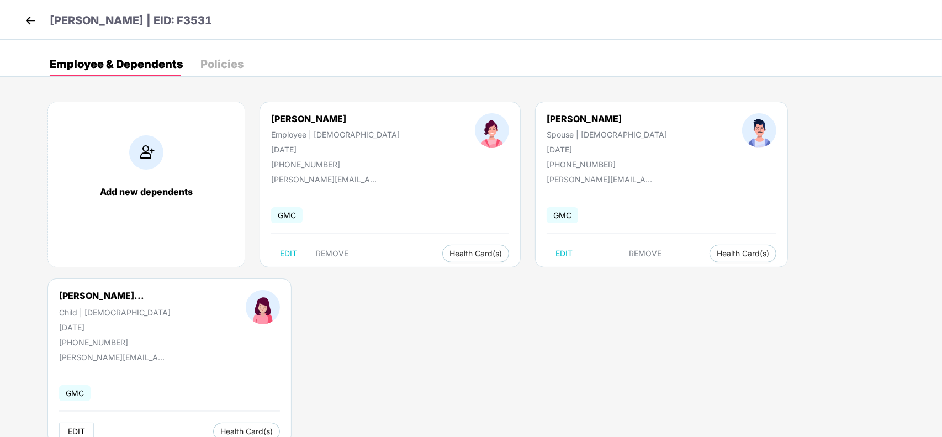
select select "*****"
select select "******"
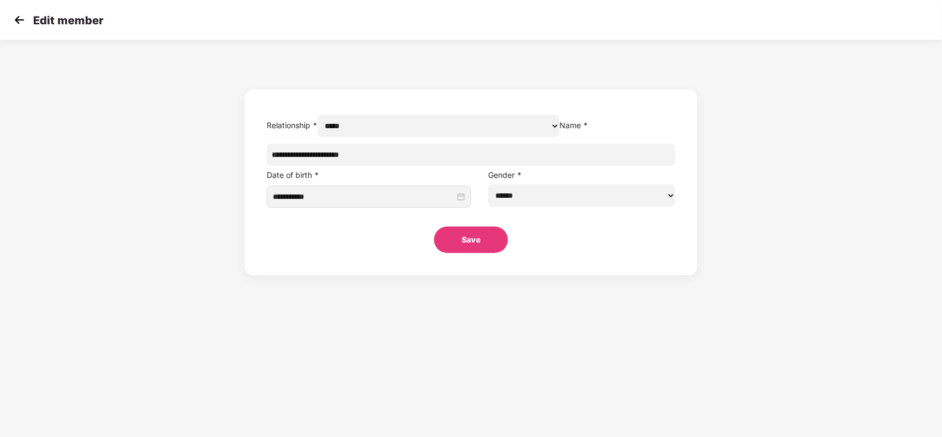
click at [14, 15] on img at bounding box center [19, 20] width 17 height 17
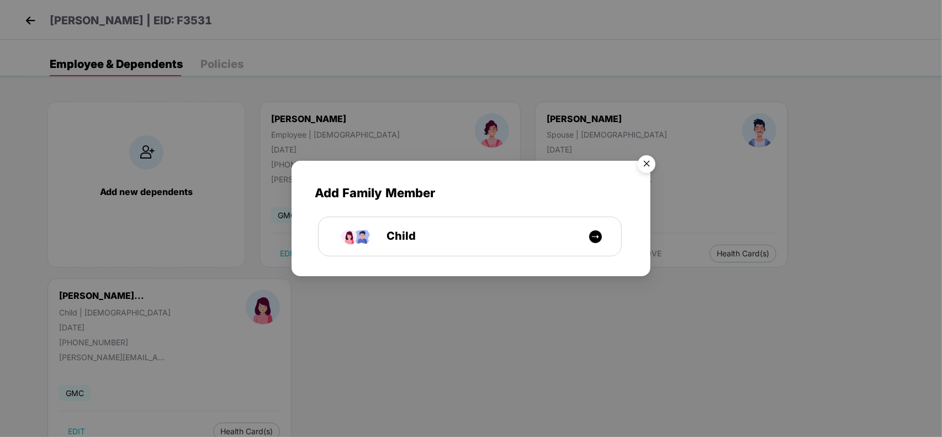
click at [650, 162] on img "Close" at bounding box center [646, 165] width 31 height 31
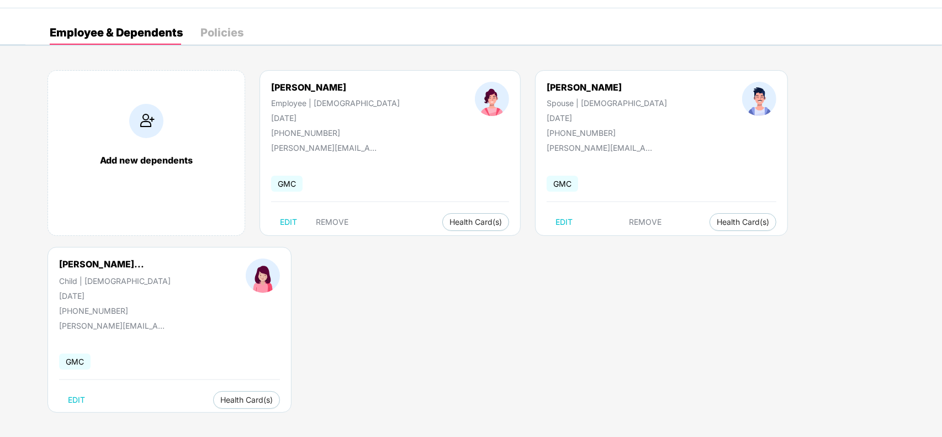
scroll to position [34, 0]
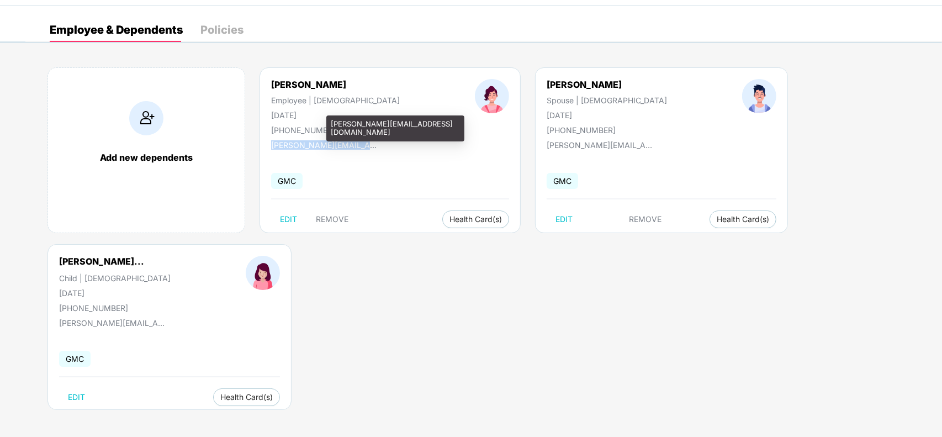
drag, startPoint x: 377, startPoint y: 147, endPoint x: 270, endPoint y: 144, distance: 107.2
click at [270, 144] on div "[PERSON_NAME] Employee | [DEMOGRAPHIC_DATA] [DATE] [PHONE_NUMBER] [PERSON_NAME]…" at bounding box center [390, 150] width 261 height 166
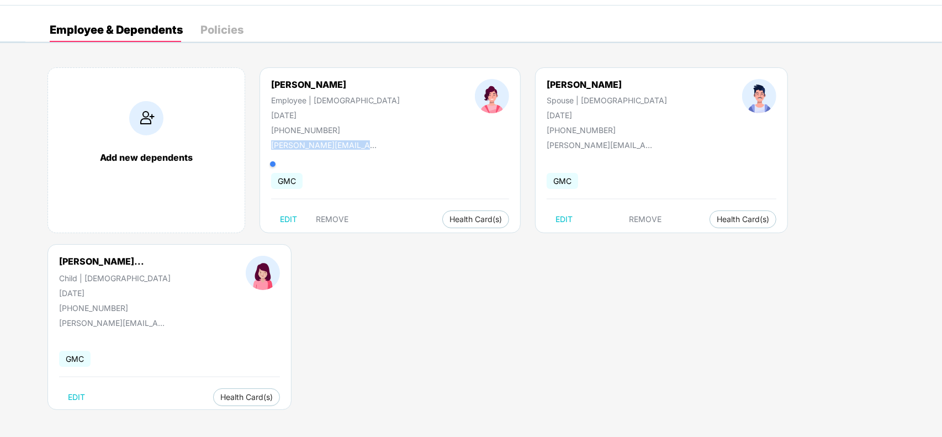
copy div "[PERSON_NAME][EMAIL_ADDRESS][DOMAIN_NAME]"
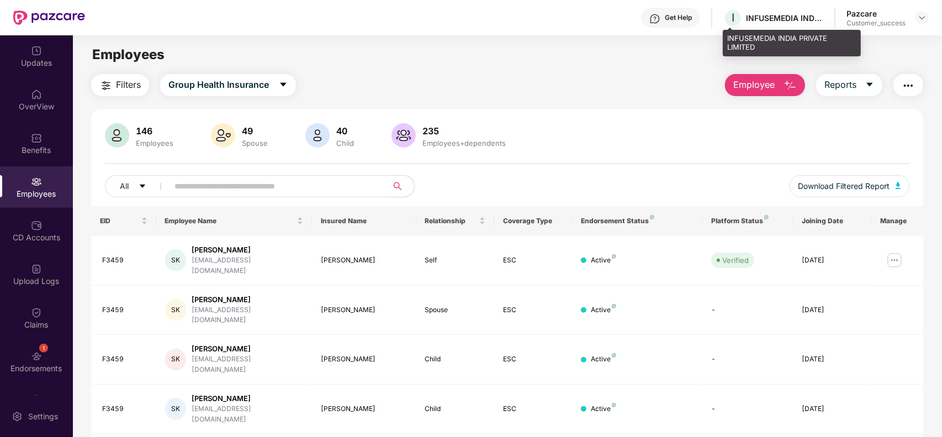
click at [778, 18] on div "INFUSEMEDIA INDIA PRIVATE LIMITED" at bounding box center [784, 18] width 77 height 10
drag, startPoint x: 771, startPoint y: 43, endPoint x: 729, endPoint y: 43, distance: 42.0
click at [729, 43] on div "INFUSEMEDIA INDIA PRIVATE LIMITED" at bounding box center [792, 43] width 138 height 26
click at [768, 48] on div "INFUSEMEDIA INDIA PRIVATE LIMITED" at bounding box center [792, 43] width 138 height 26
drag, startPoint x: 768, startPoint y: 49, endPoint x: 727, endPoint y: 41, distance: 41.5
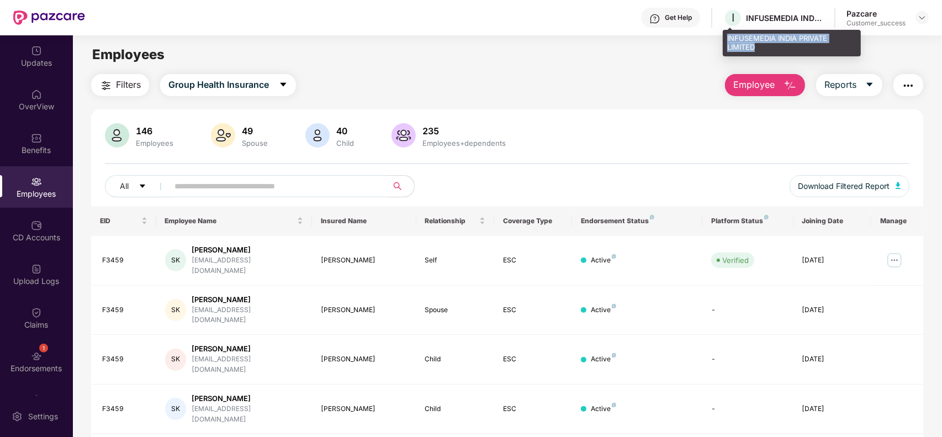
click at [727, 41] on div "INFUSEMEDIA INDIA PRIVATE LIMITED" at bounding box center [792, 43] width 138 height 26
copy div "INFUSEMEDIA INDIA PRIVATE LIMITED"
